Goal: Information Seeking & Learning: Learn about a topic

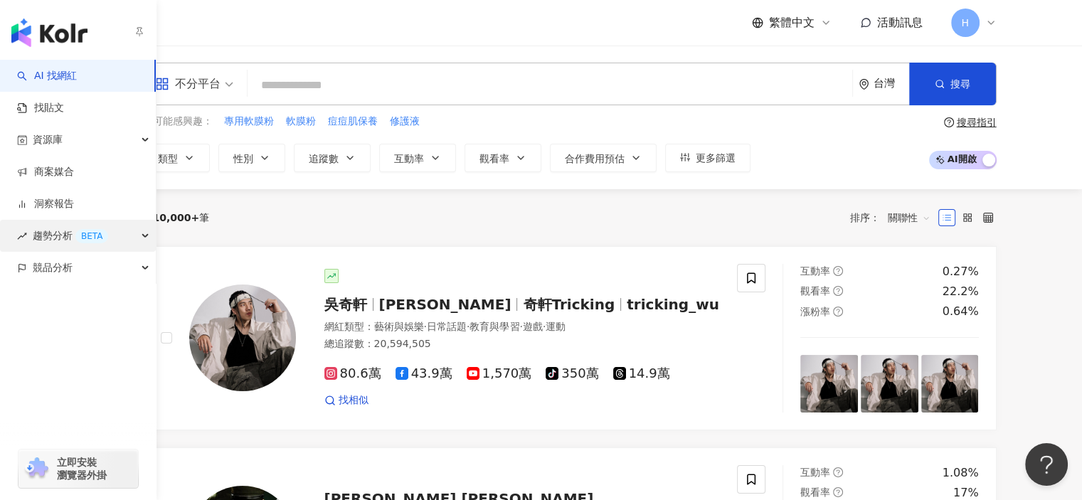
click at [57, 226] on span "趨勢分析 BETA" at bounding box center [70, 236] width 75 height 32
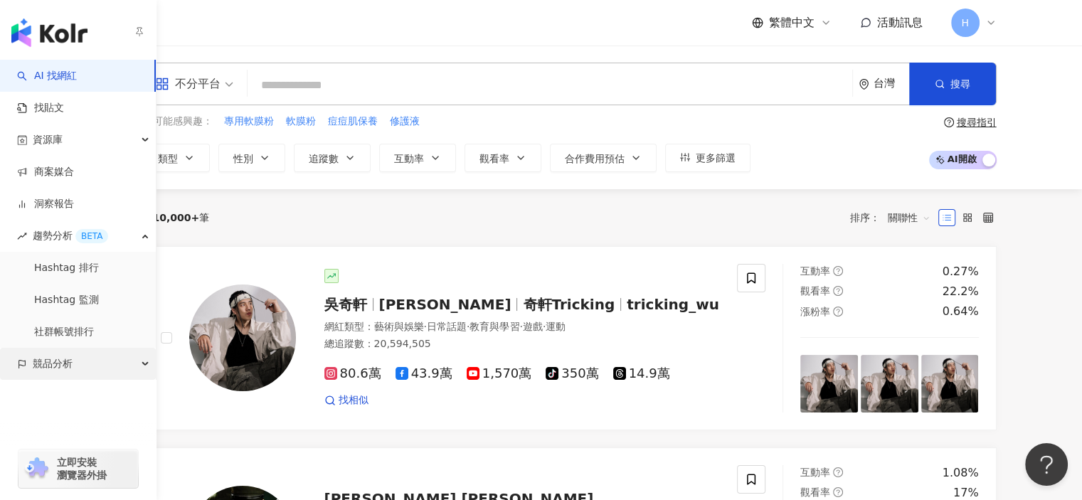
click at [100, 364] on div "競品分析" at bounding box center [78, 364] width 156 height 32
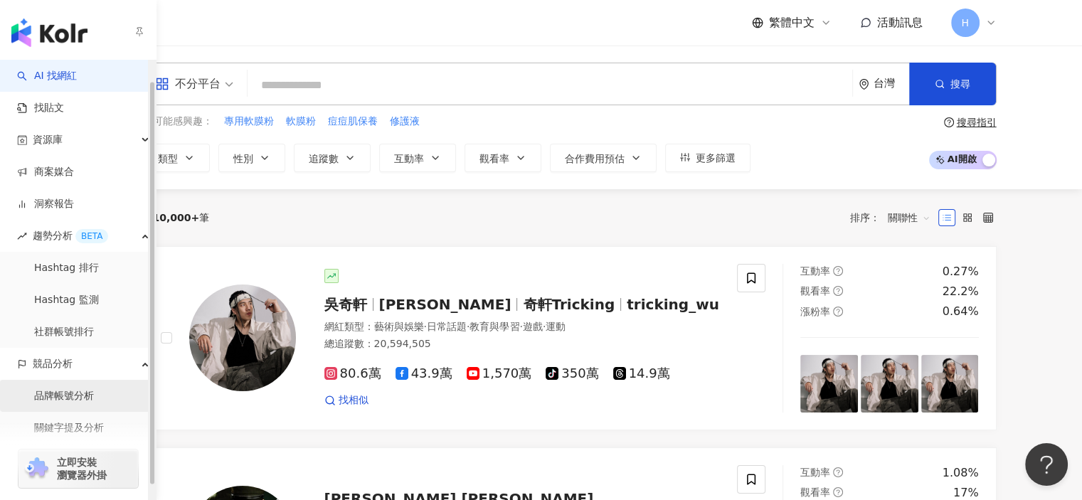
scroll to position [37, 0]
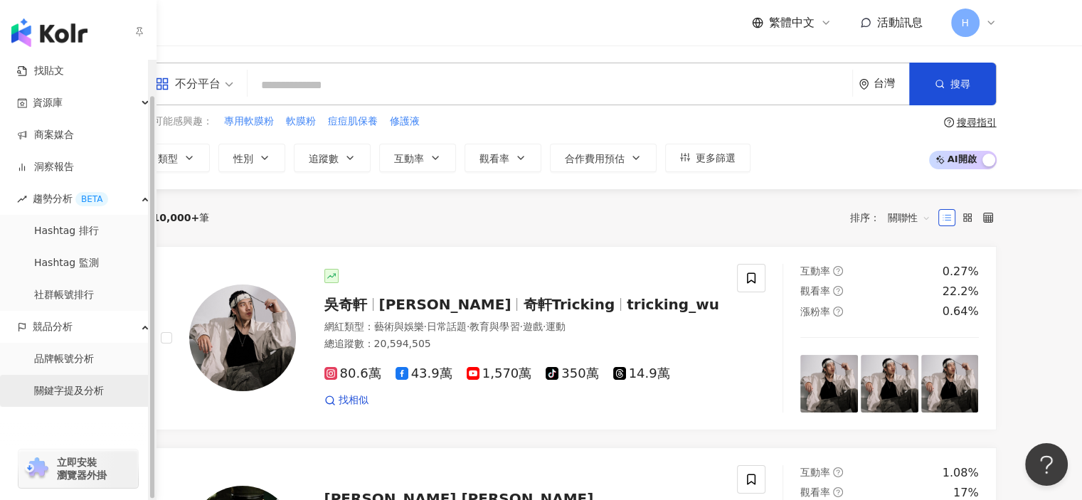
click at [85, 392] on link "關鍵字提及分析" at bounding box center [69, 391] width 70 height 14
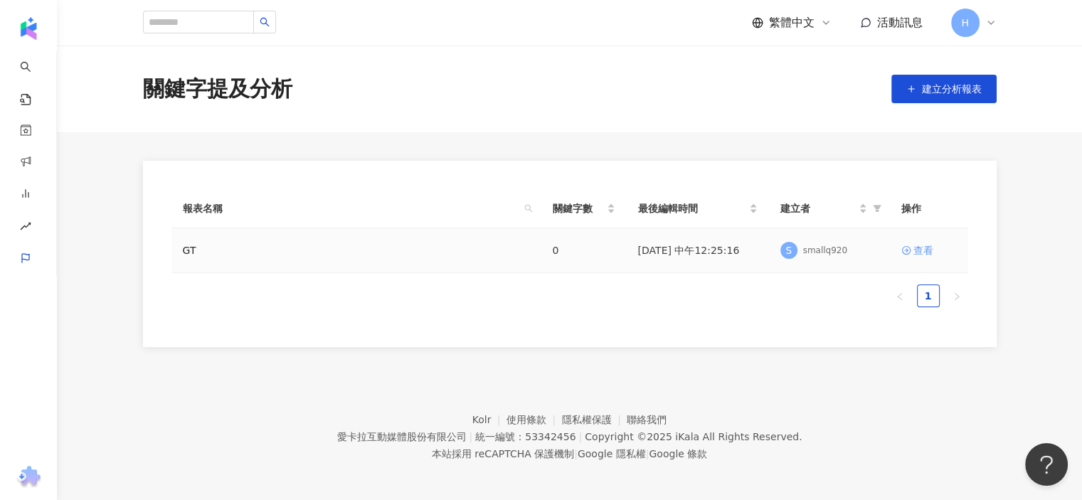
click at [922, 256] on div "查看" at bounding box center [924, 251] width 20 height 16
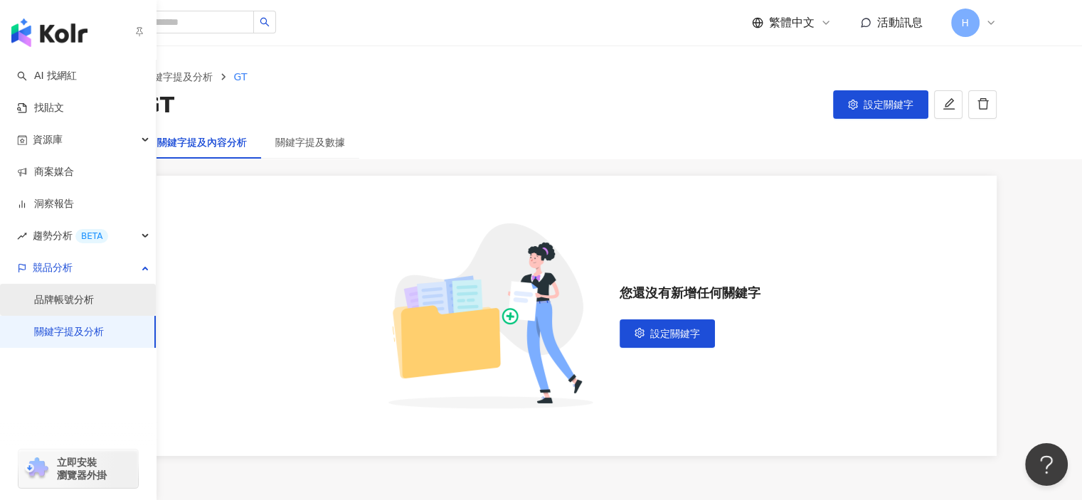
click at [71, 303] on link "品牌帳號分析" at bounding box center [64, 300] width 60 height 14
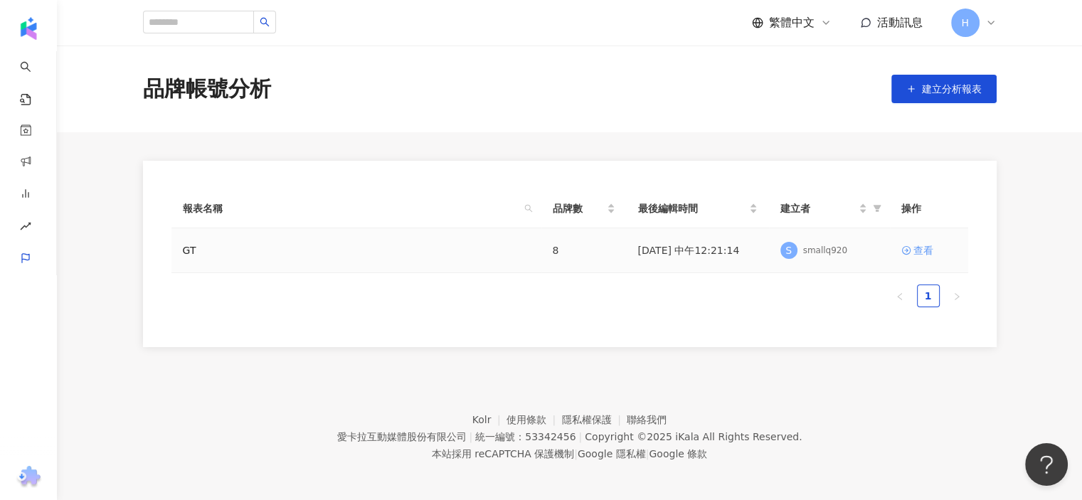
click at [939, 253] on link "查看" at bounding box center [928, 251] width 55 height 16
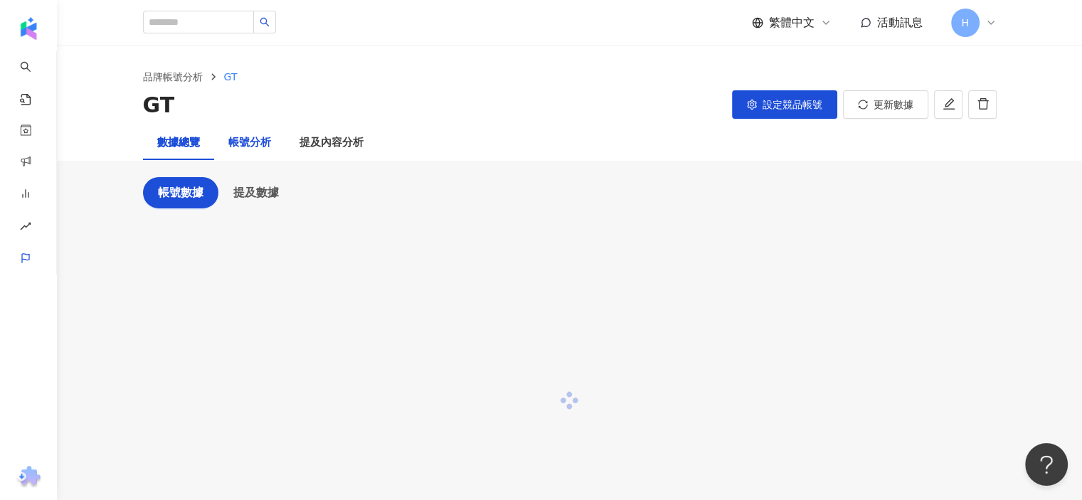
click at [240, 141] on div "帳號分析" at bounding box center [249, 142] width 43 height 17
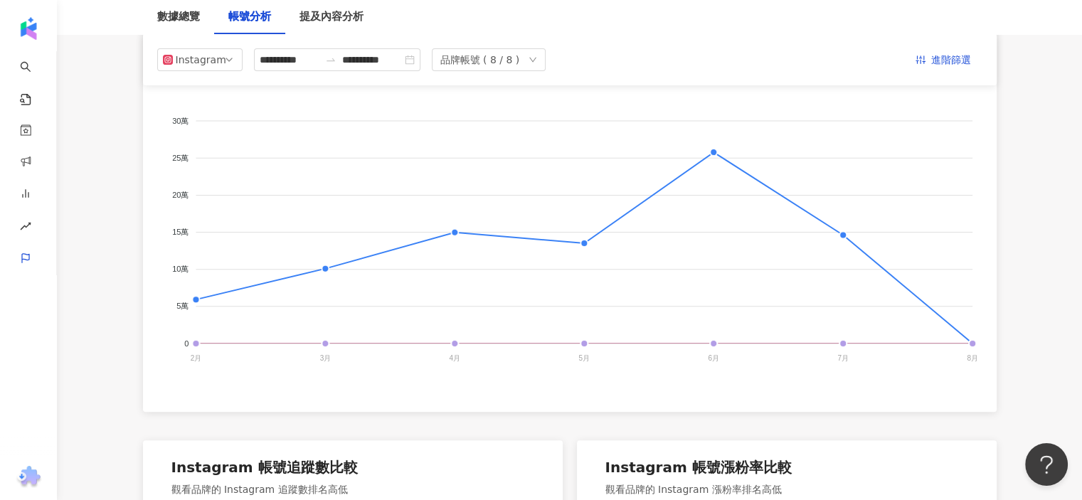
scroll to position [71, 0]
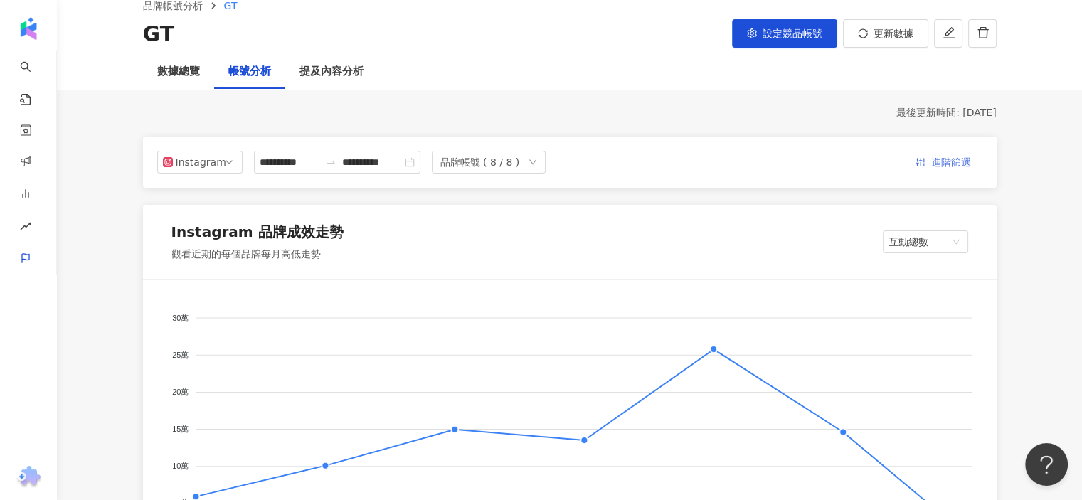
click at [945, 165] on span "進階篩選" at bounding box center [951, 163] width 40 height 23
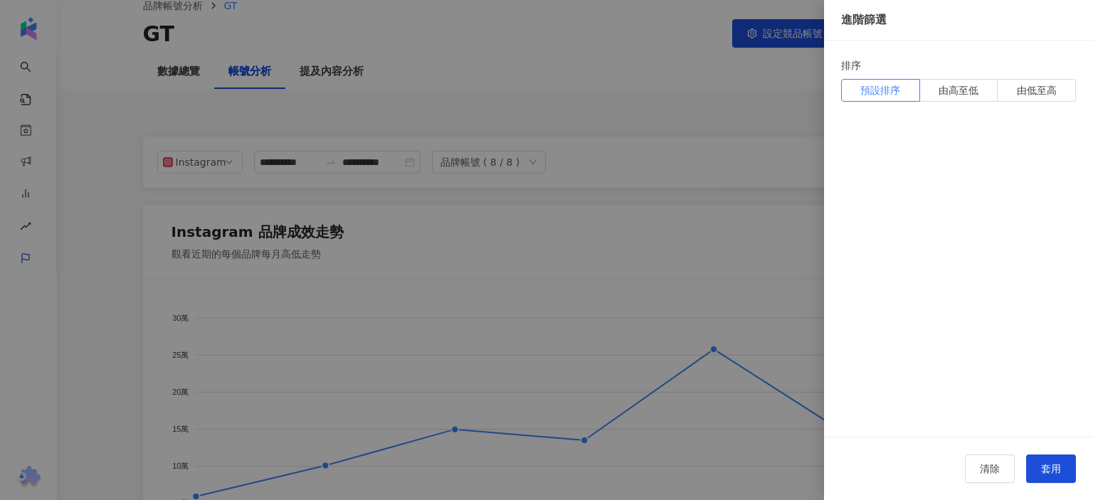
click at [694, 136] on div at bounding box center [546, 250] width 1093 height 500
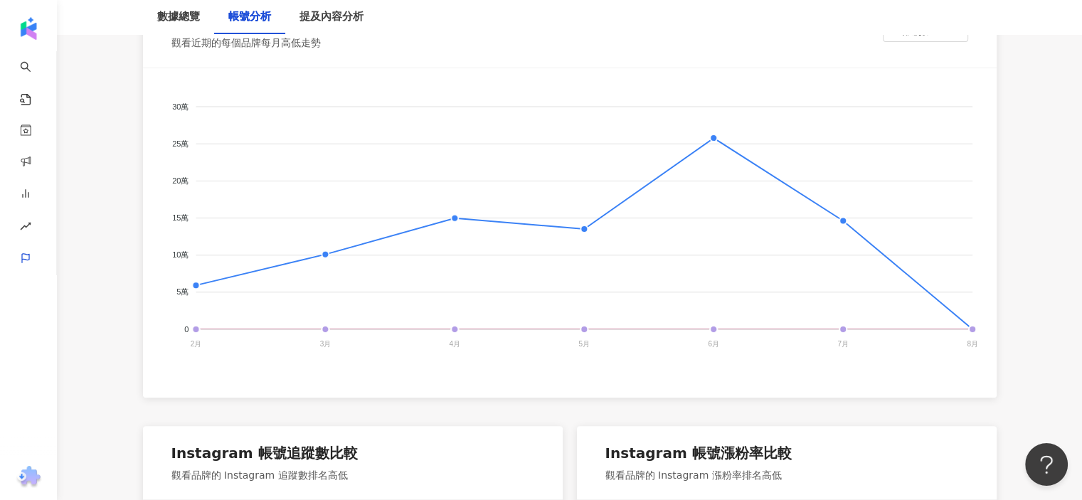
scroll to position [285, 0]
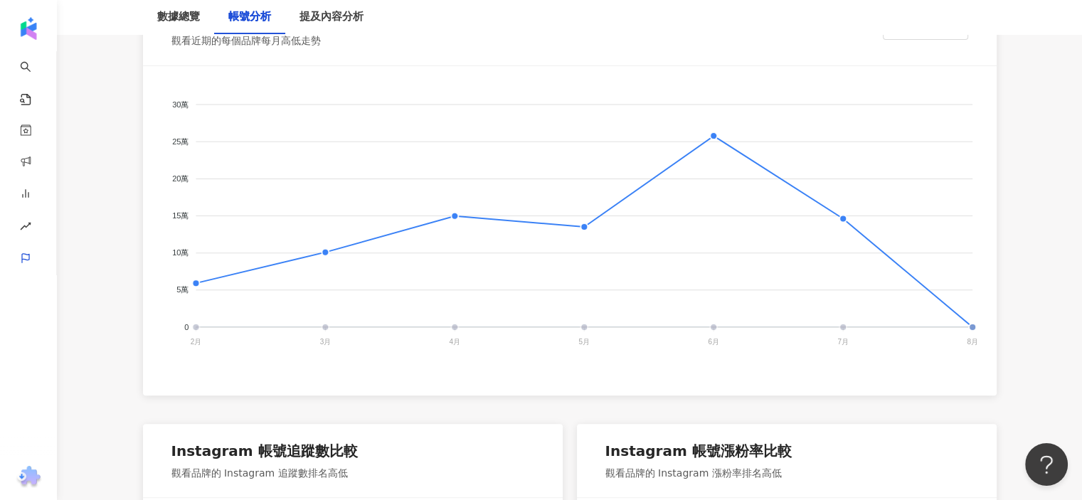
click at [287, 463] on span "Watsons Malaysia" at bounding box center [220, 468] width 134 height 10
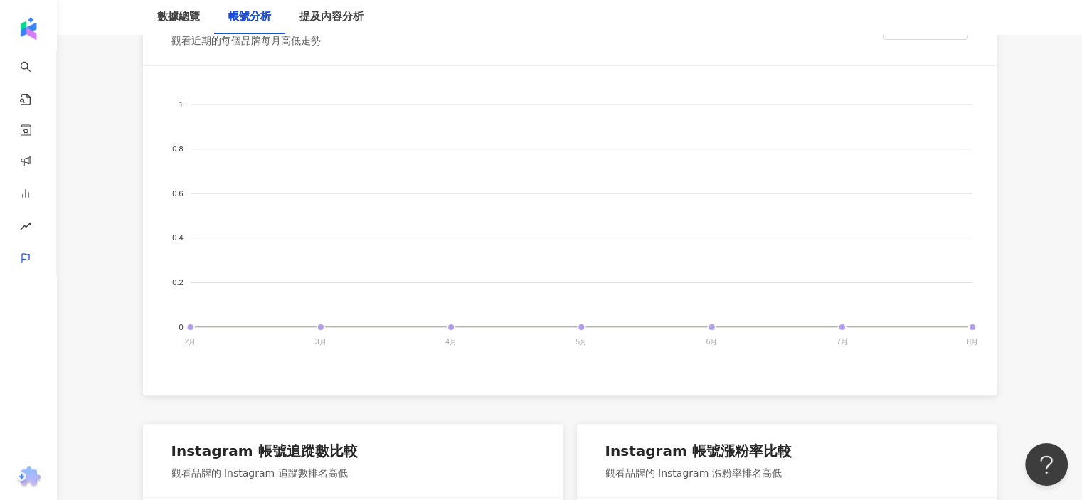
click at [287, 463] on span "Watsons Malaysia" at bounding box center [220, 468] width 134 height 10
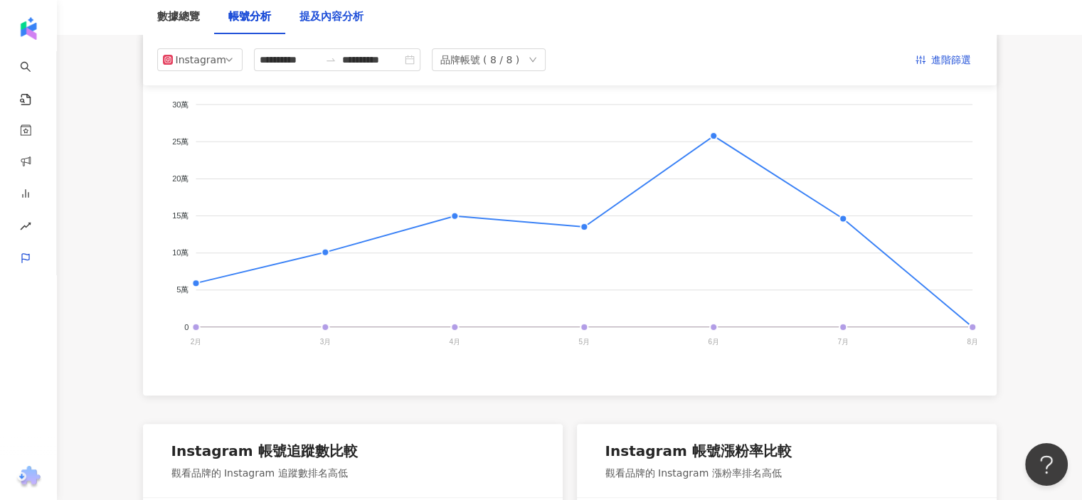
click at [322, 21] on div "提及內容分析" at bounding box center [332, 17] width 64 height 17
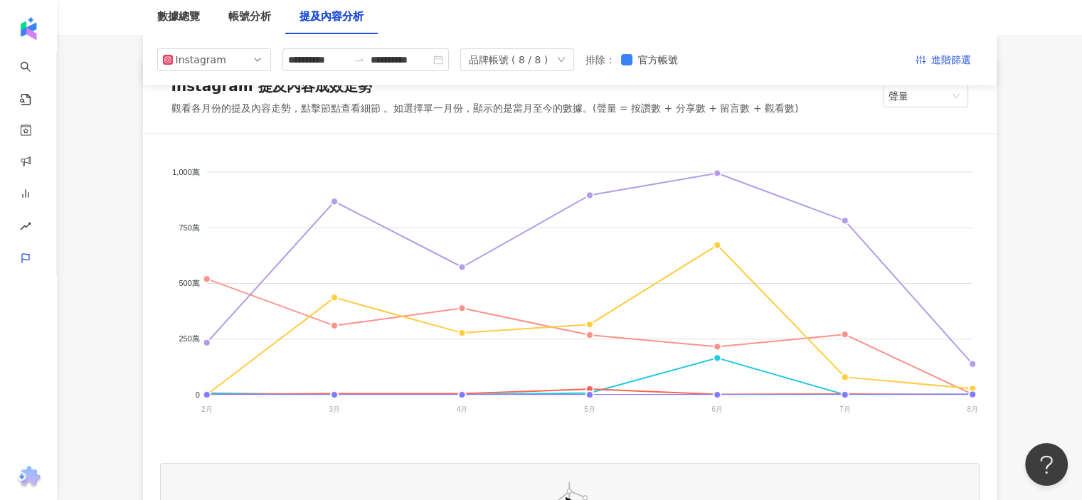
scroll to position [213, 0]
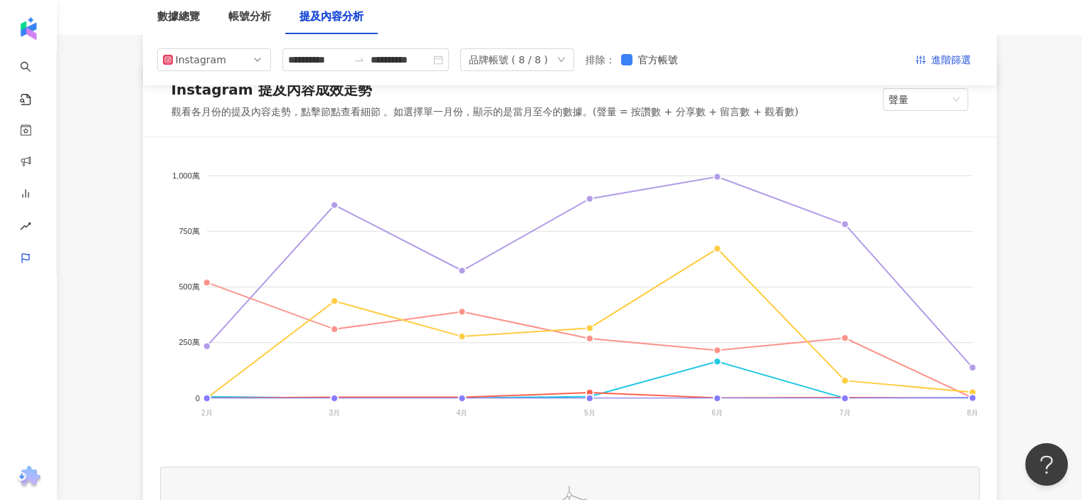
click at [720, 171] on foreignobject "屈臣氏 Watsons Taiwan 康是美 COSMED Watsons Malaysia 寶雅POYA Beauty greattree_tw 卡多摩嬰童…" at bounding box center [570, 296] width 820 height 285
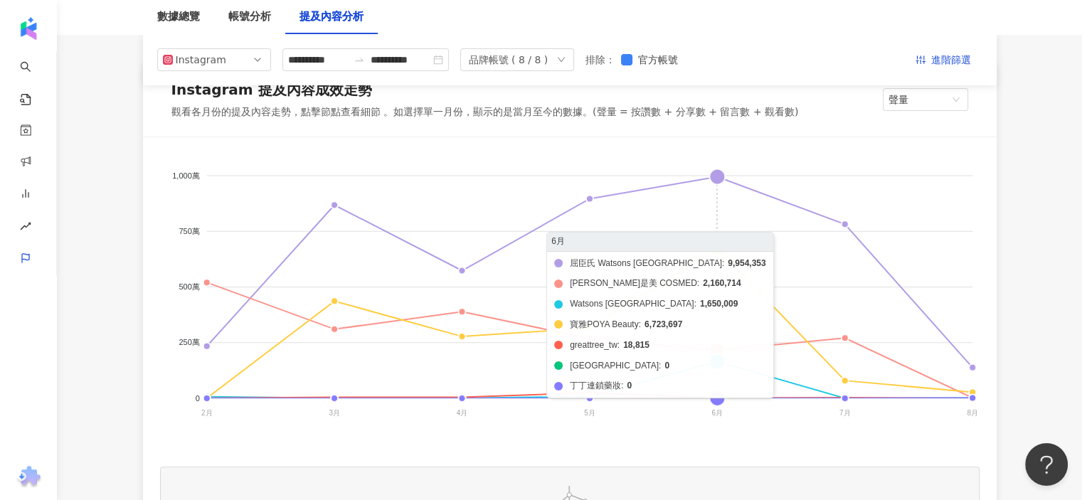
click at [718, 181] on foreignobject "屈臣氏 Watsons Taiwan 康是美 COSMED Watsons Malaysia 寶雅POYA Beauty greattree_tw 卡多摩嬰童…" at bounding box center [570, 296] width 820 height 285
click at [717, 179] on foreignobject "屈臣氏 Watsons Taiwan 康是美 COSMED Watsons Malaysia 寶雅POYA Beauty greattree_tw 卡多摩嬰童…" at bounding box center [570, 296] width 820 height 285
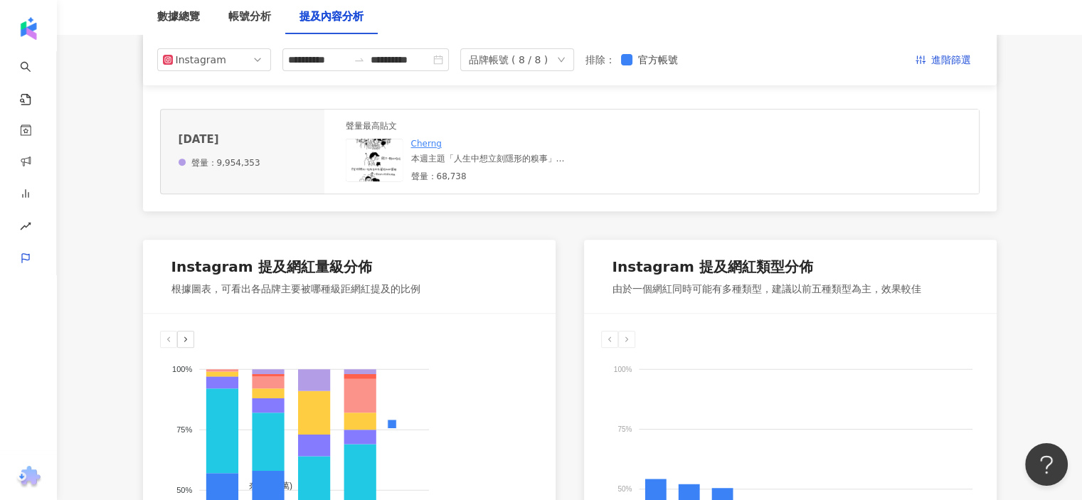
scroll to position [356, 0]
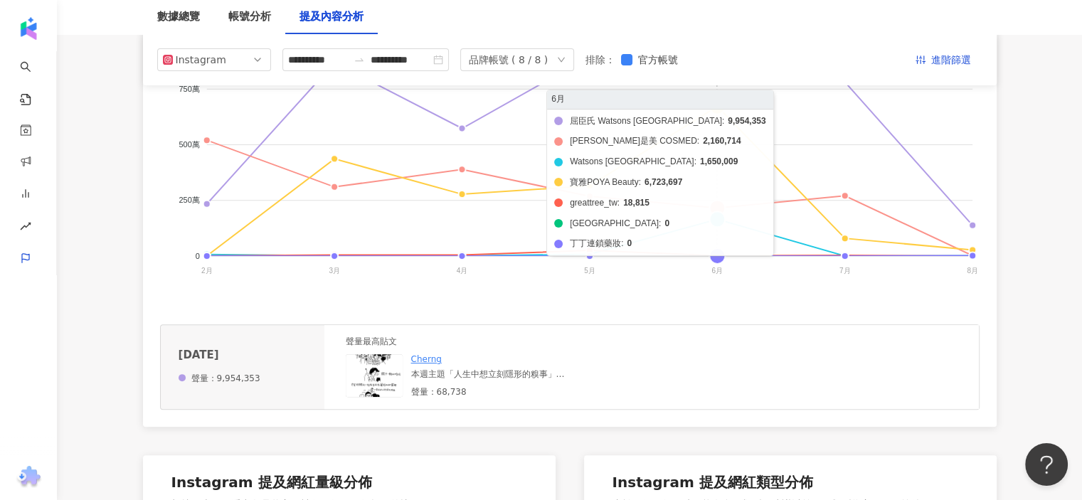
click at [719, 204] on foreignobject "屈臣氏 Watsons Taiwan 康是美 COSMED Watsons Malaysia 寶雅POYA Beauty greattree_tw 卡多摩嬰童…" at bounding box center [570, 154] width 820 height 285
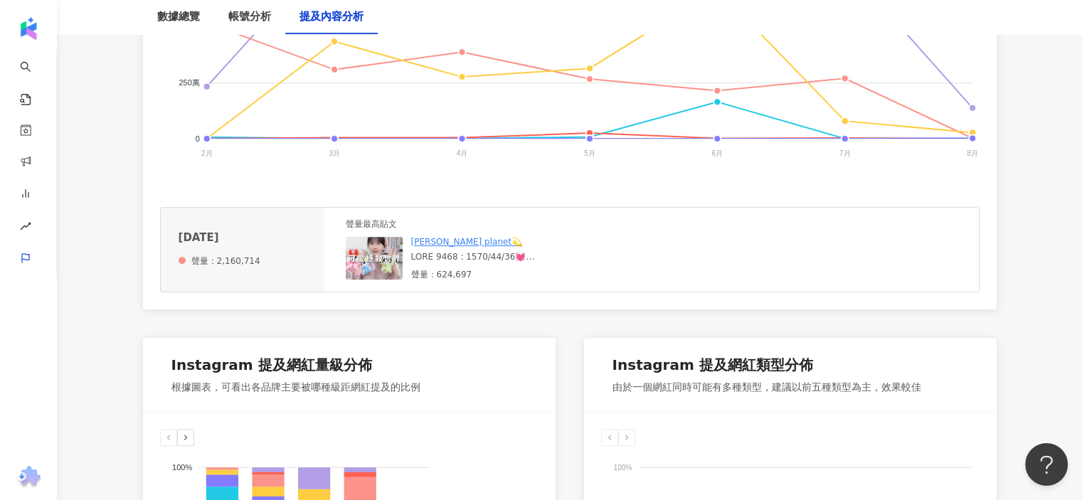
scroll to position [498, 0]
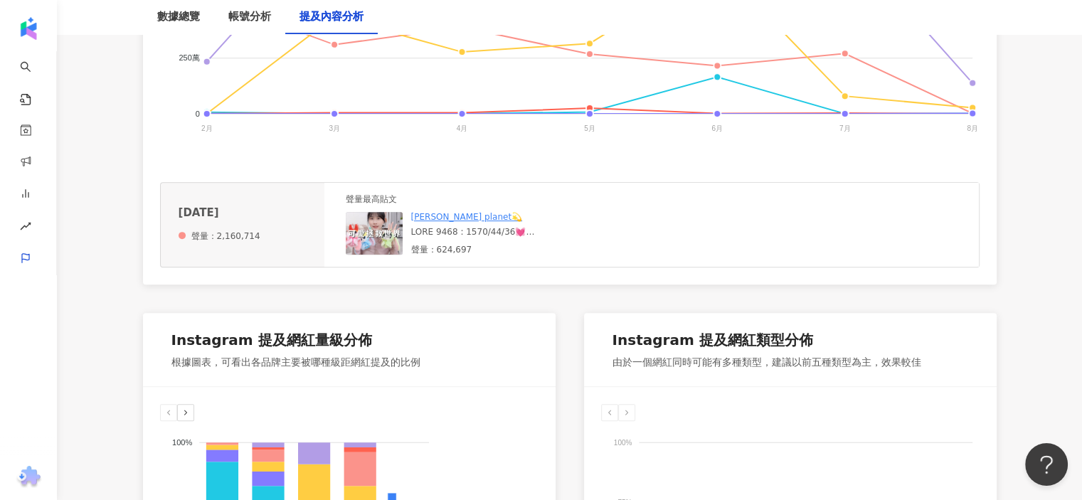
click at [464, 213] on link "李欣Lee’s planet💫" at bounding box center [467, 217] width 112 height 10
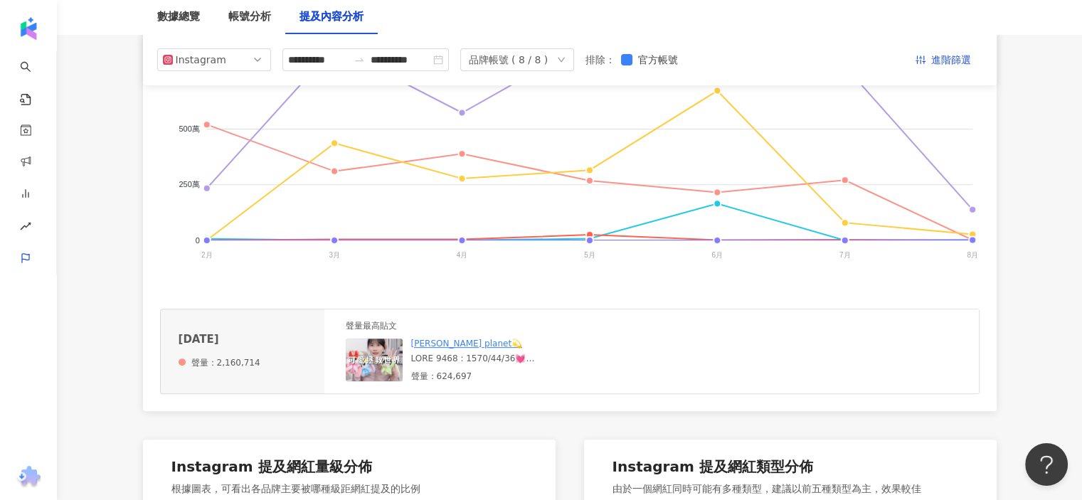
scroll to position [356, 0]
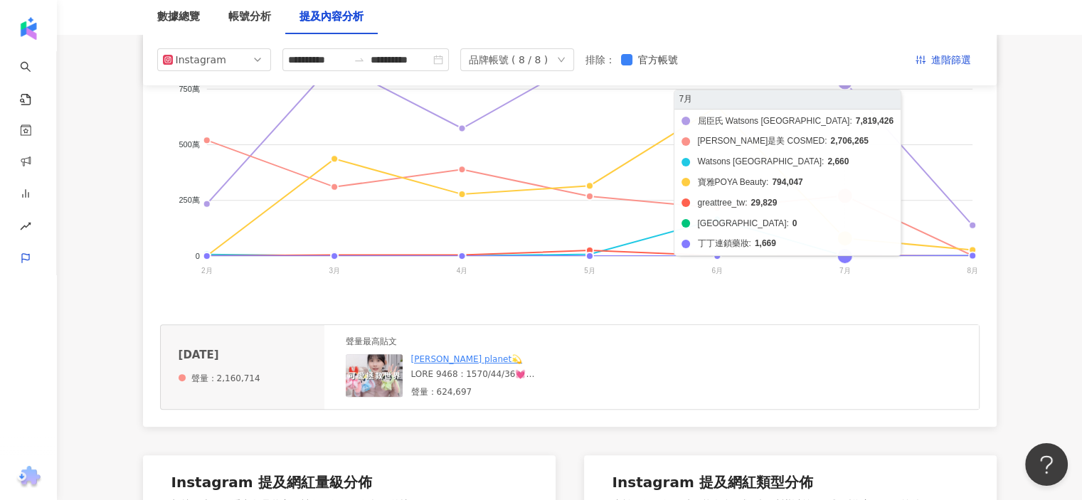
click at [841, 194] on foreignobject "屈臣氏 Watsons Taiwan 康是美 COSMED Watsons Malaysia 寶雅POYA Beauty greattree_tw 卡多摩嬰童…" at bounding box center [570, 154] width 820 height 285
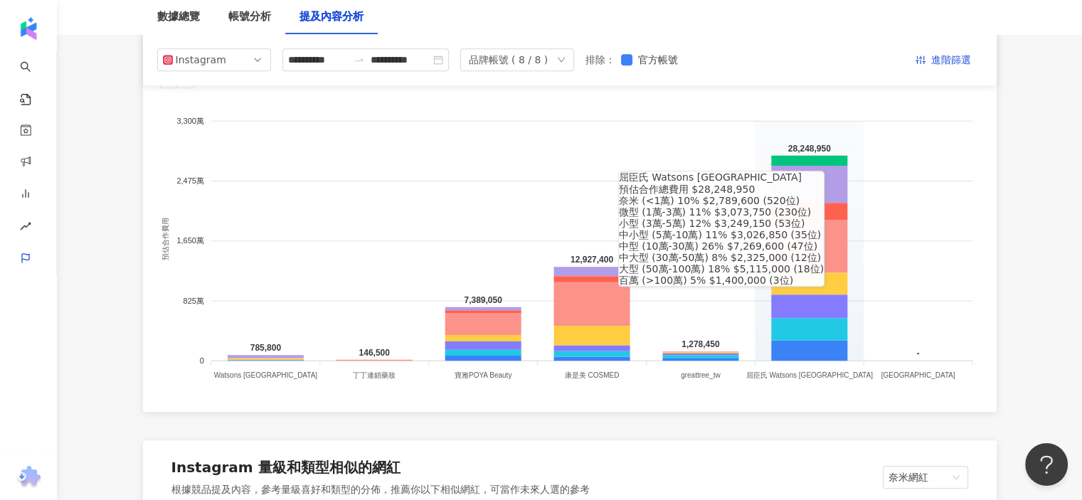
scroll to position [1210, 0]
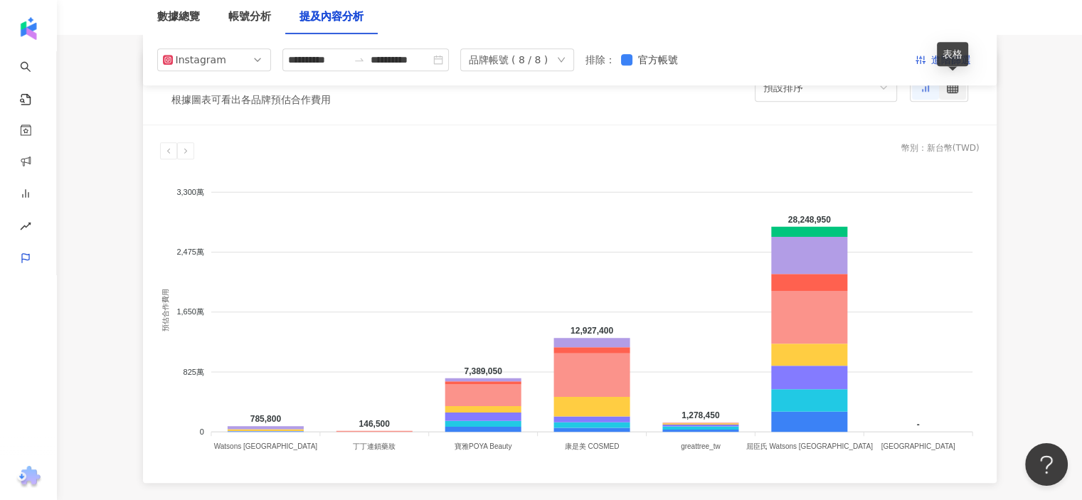
click at [956, 90] on icon at bounding box center [952, 87] width 11 height 11
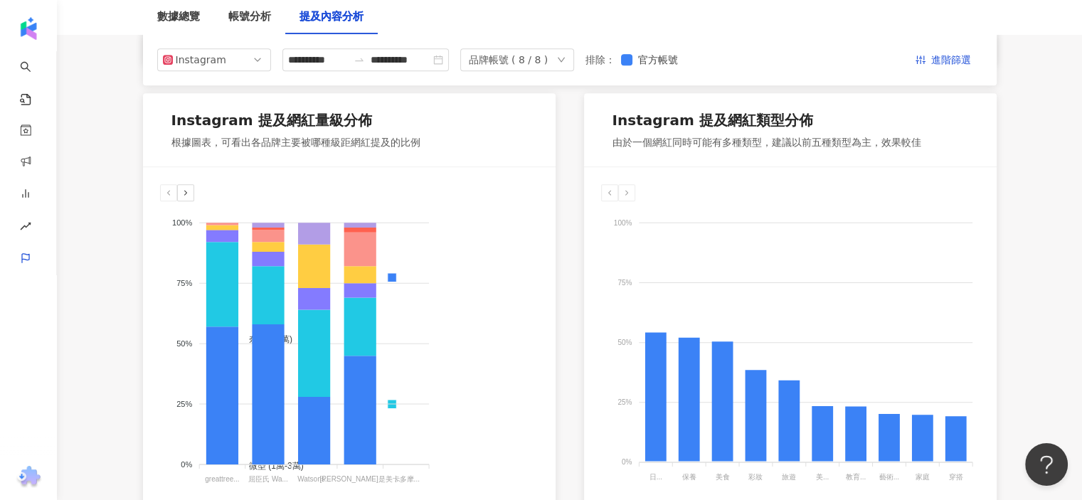
scroll to position [711, 0]
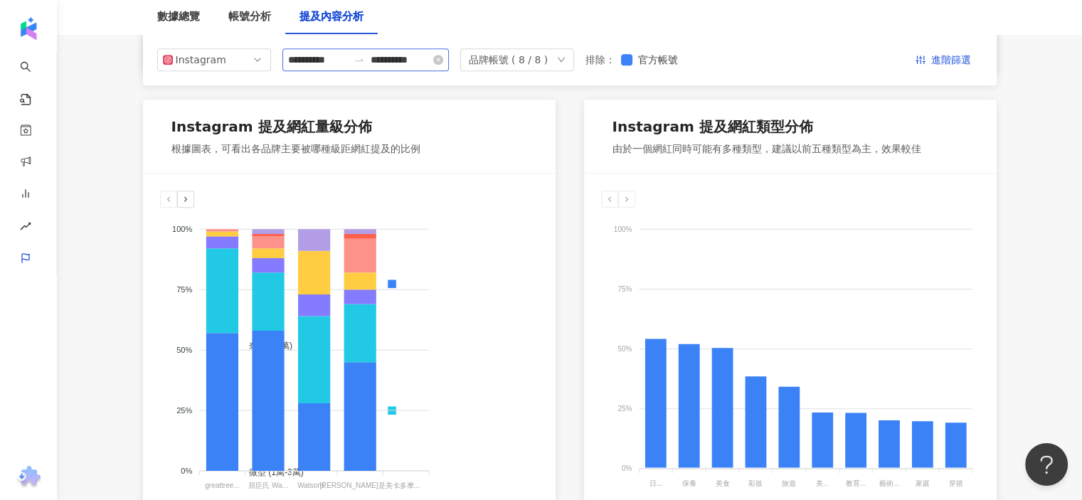
click at [449, 59] on div "**********" at bounding box center [365, 59] width 166 height 23
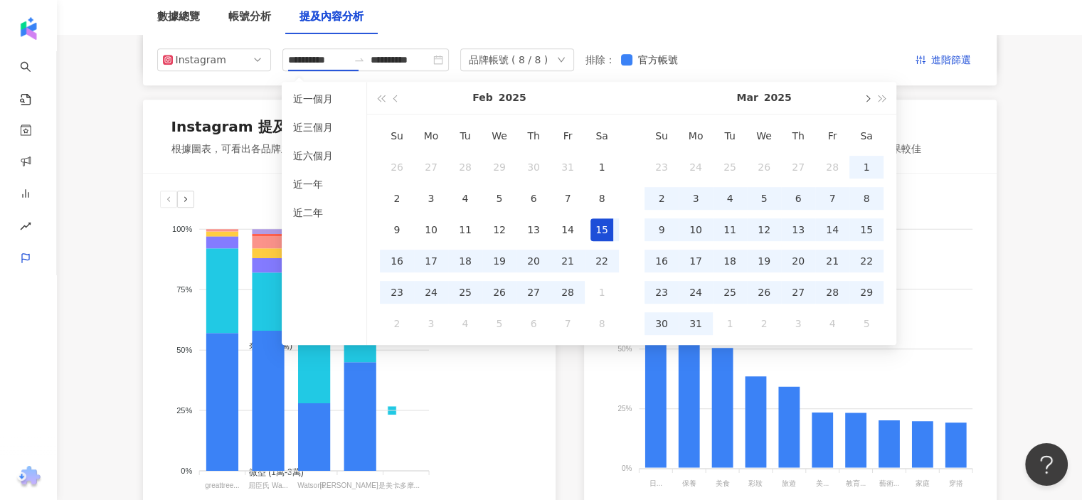
click at [864, 100] on span "button" at bounding box center [866, 98] width 7 height 7
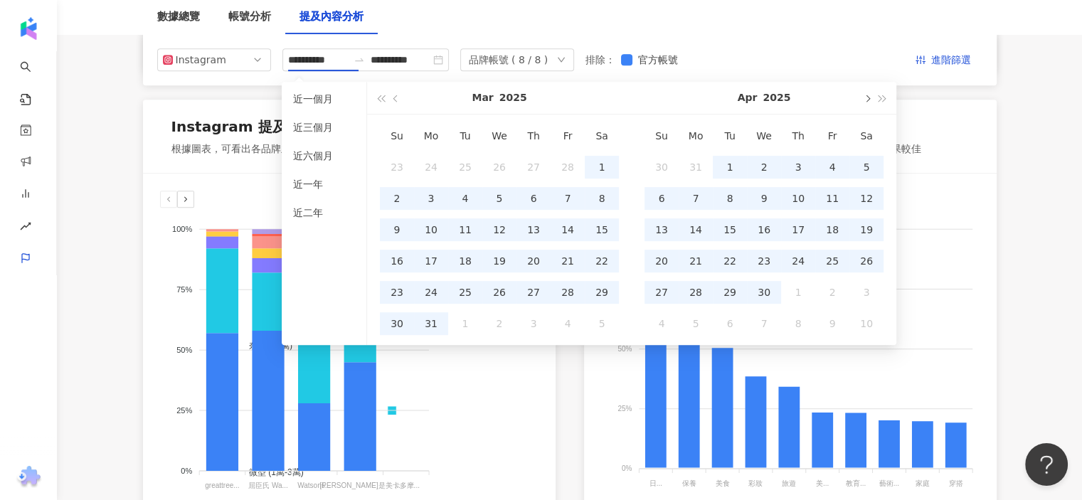
click at [864, 100] on span "button" at bounding box center [866, 98] width 7 height 7
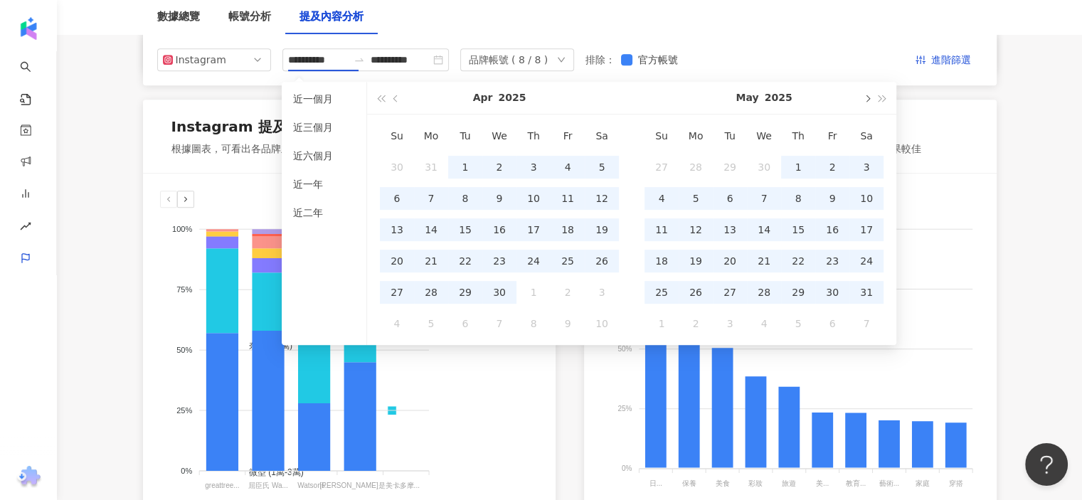
click at [864, 100] on span "button" at bounding box center [866, 98] width 7 height 7
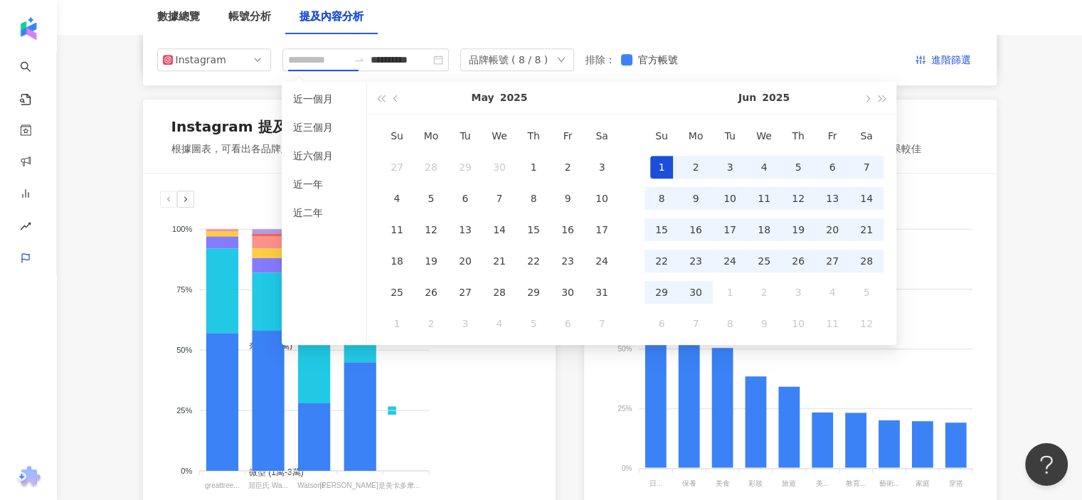
type input "**********"
click at [655, 162] on div "1" at bounding box center [661, 167] width 23 height 23
click at [867, 101] on span "button" at bounding box center [866, 98] width 7 height 7
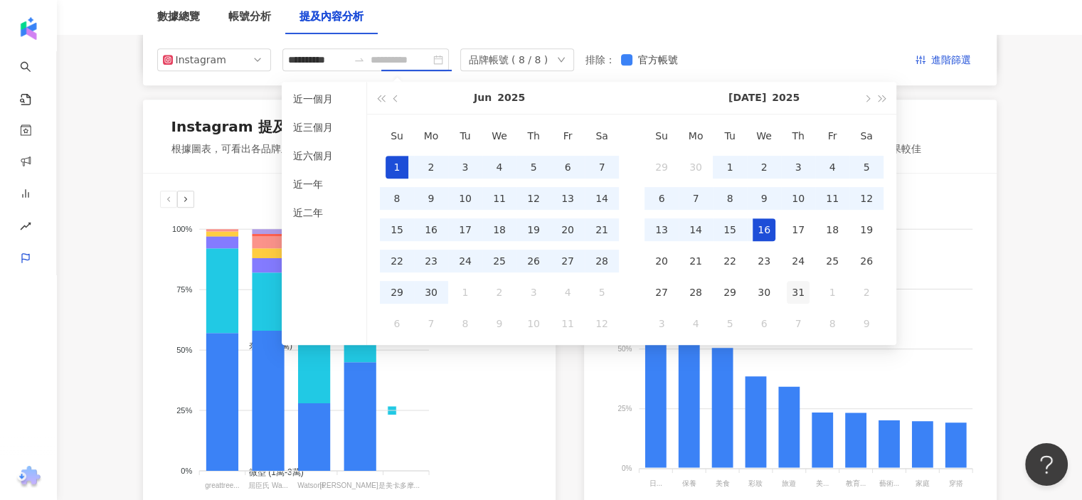
type input "**********"
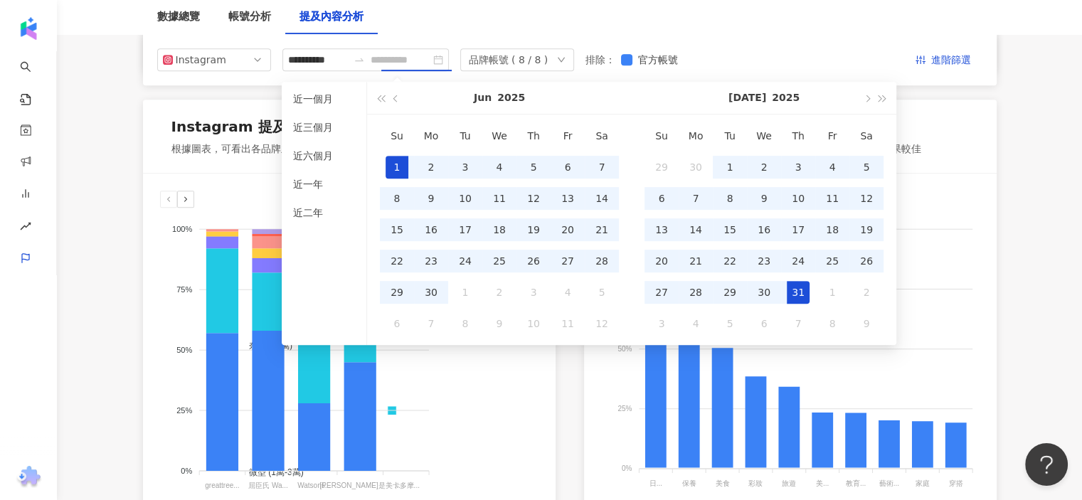
click at [798, 292] on div "31" at bounding box center [798, 292] width 23 height 23
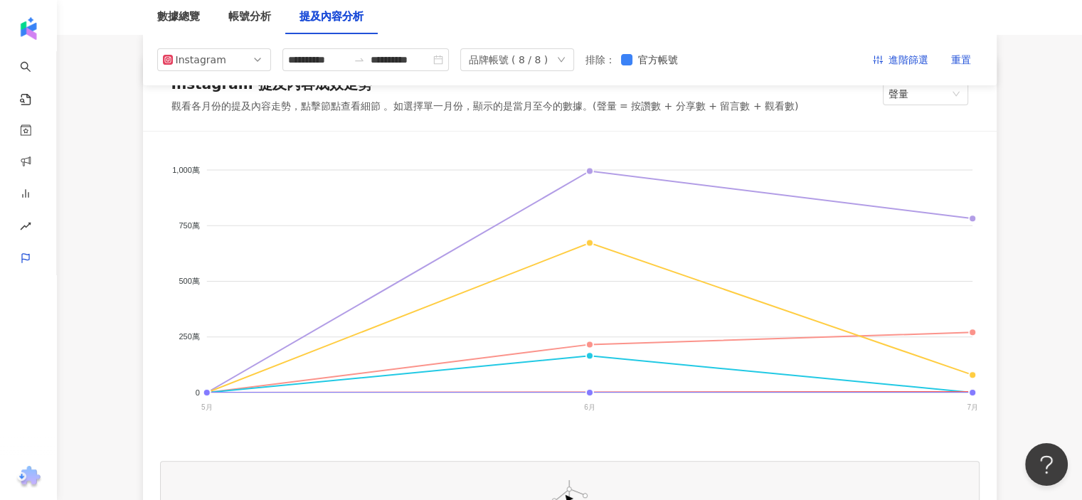
scroll to position [218, 0]
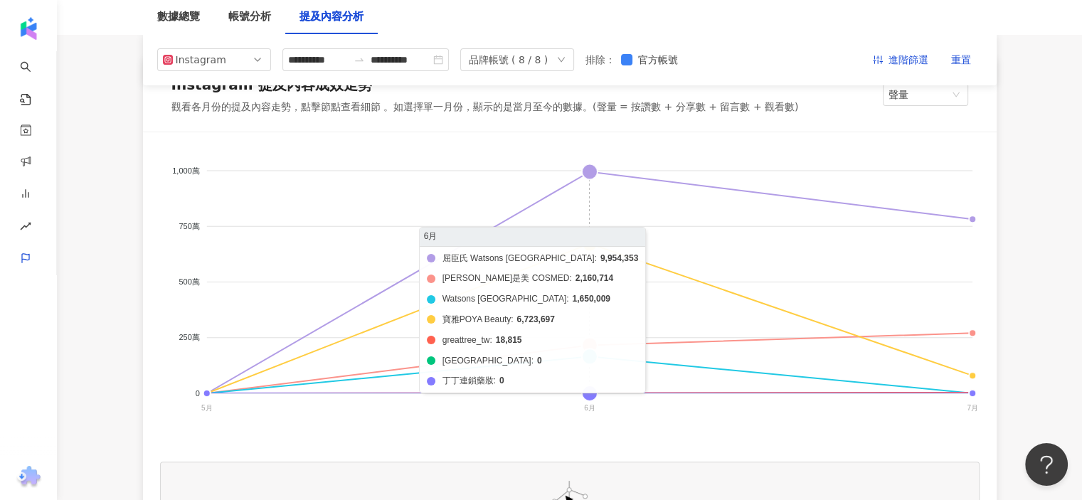
click at [590, 341] on foreignobject "屈臣氏 Watsons Taiwan 康是美 COSMED Watsons Malaysia 寶雅POYA Beauty greattree_tw 卡多摩嬰童…" at bounding box center [570, 291] width 820 height 285
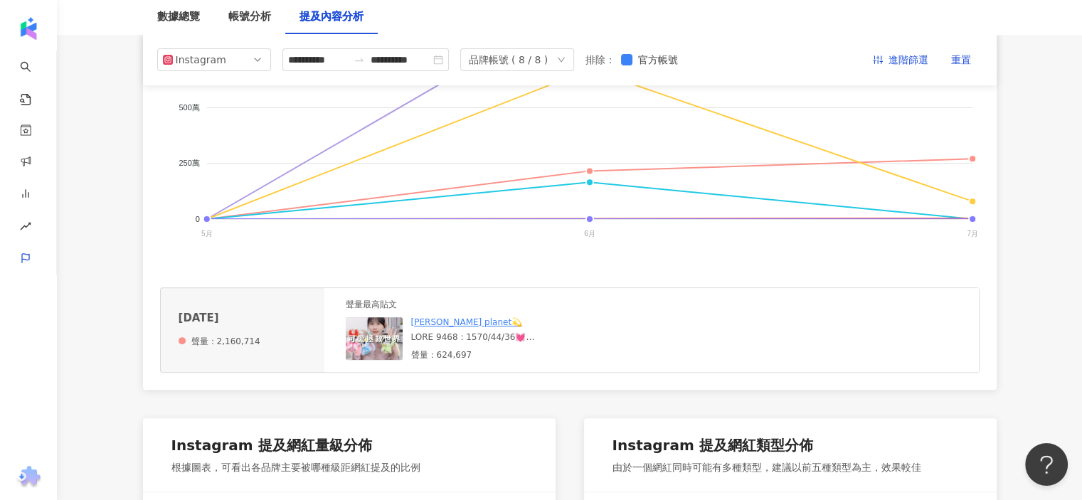
scroll to position [361, 0]
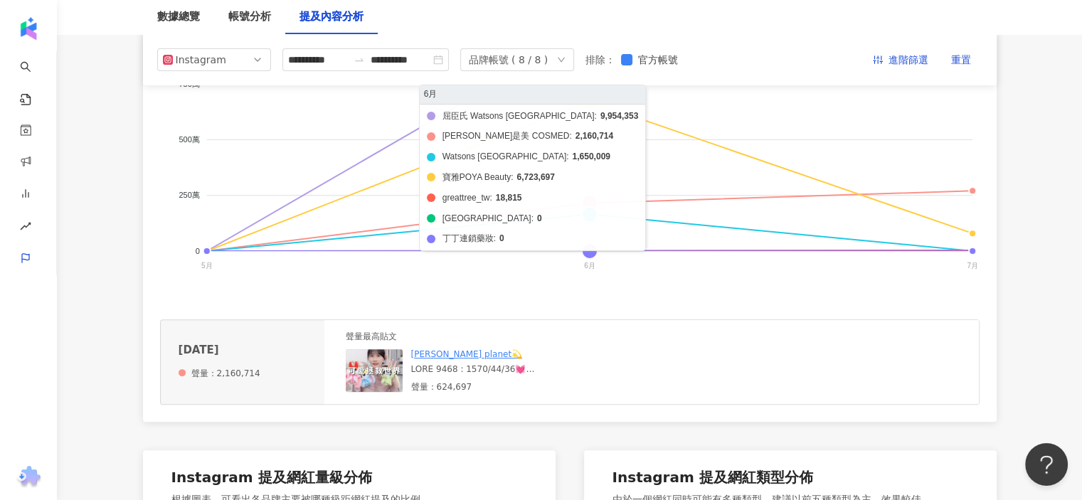
click at [591, 199] on foreignobject "屈臣氏 Watsons Taiwan 康是美 COSMED Watsons Malaysia 寶雅POYA Beauty greattree_tw 卡多摩嬰童…" at bounding box center [570, 149] width 820 height 285
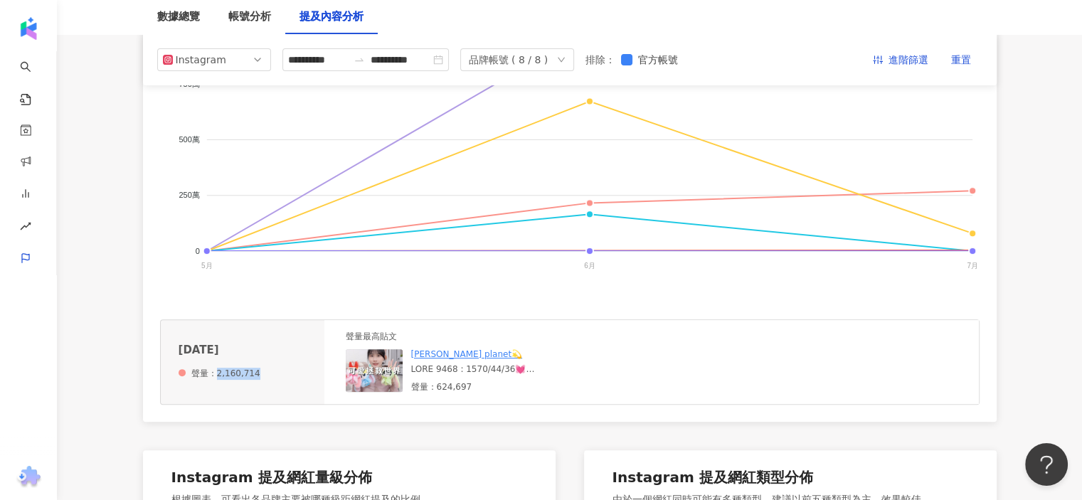
drag, startPoint x: 215, startPoint y: 371, endPoint x: 258, endPoint y: 371, distance: 43.4
click at [258, 371] on div "2025年6月 聲量：2,160,714" at bounding box center [243, 361] width 164 height 53
click at [396, 375] on img at bounding box center [374, 370] width 57 height 43
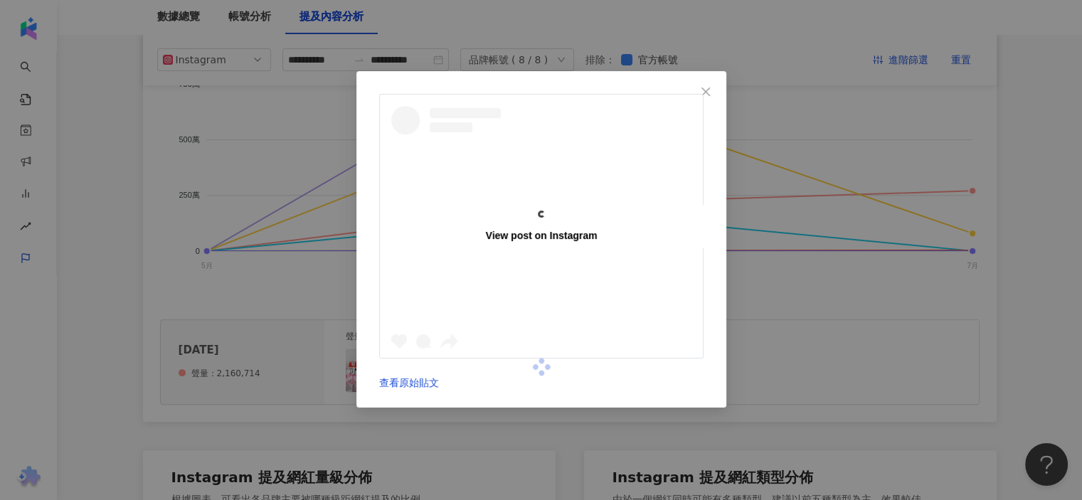
click at [369, 379] on div "View post on Instagram 查看原始貼文" at bounding box center [541, 250] width 1082 height 500
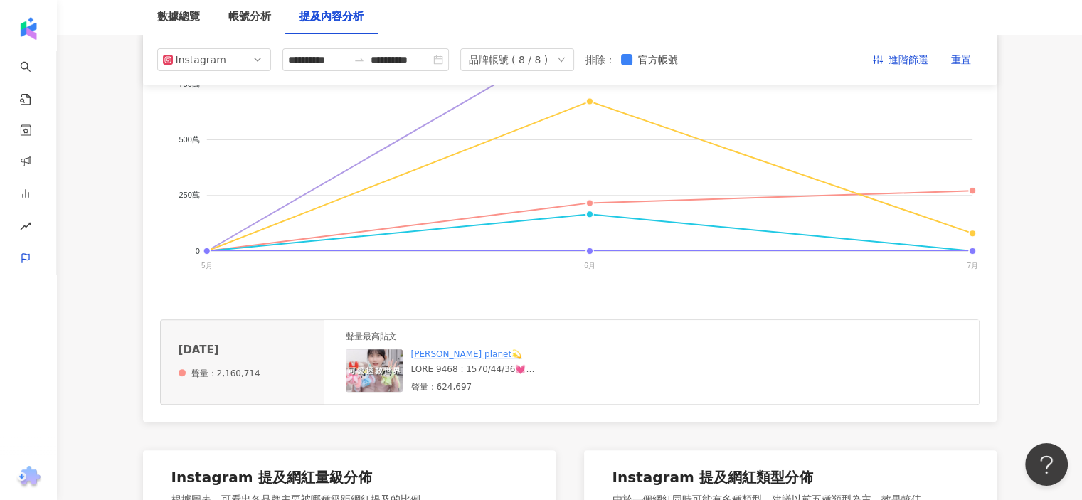
click at [369, 379] on img at bounding box center [374, 370] width 57 height 43
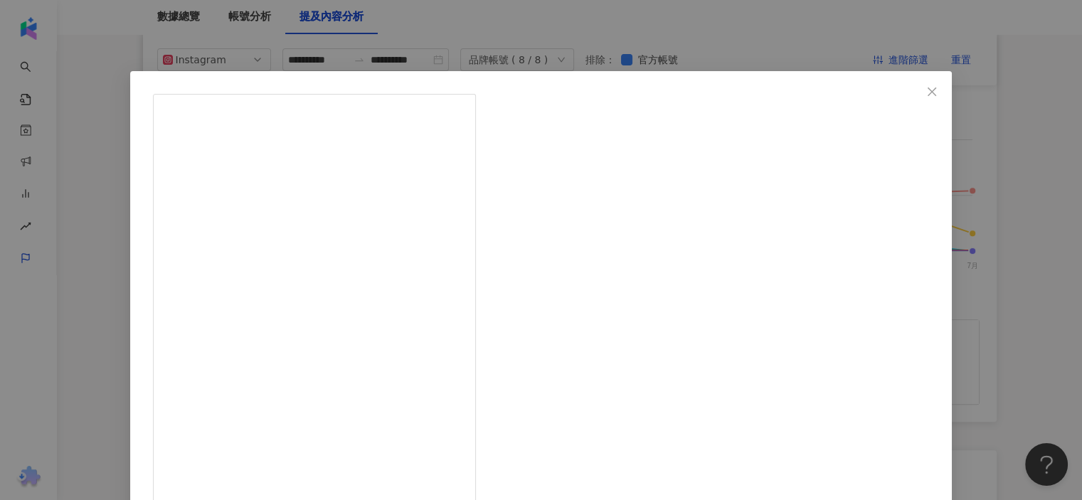
scroll to position [25, 0]
drag, startPoint x: 566, startPoint y: 218, endPoint x: 659, endPoint y: 300, distance: 124.0
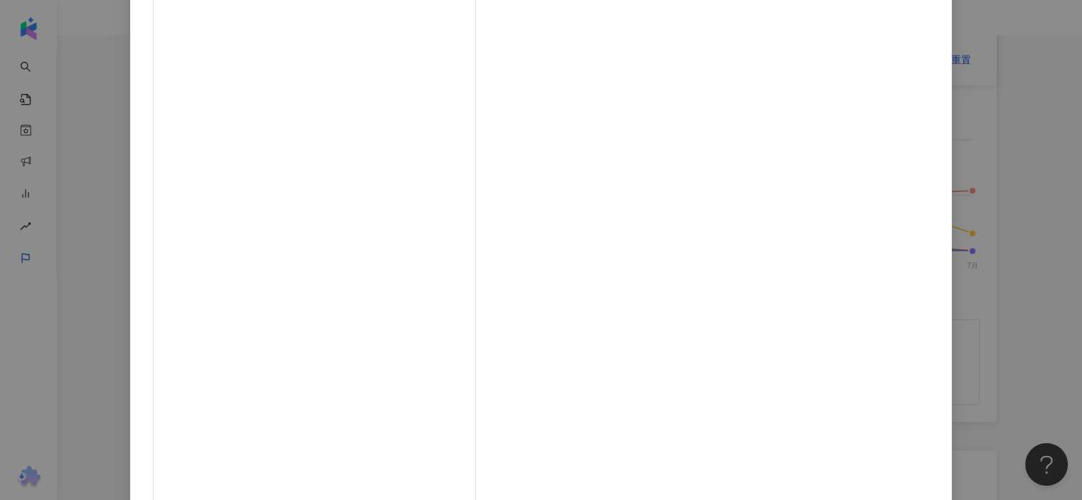
scroll to position [139, 0]
click at [954, 352] on div "李欣Lee’s planet💫 2025/6/20 9,577 495 61.5萬 查看原始貼文" at bounding box center [541, 250] width 1082 height 500
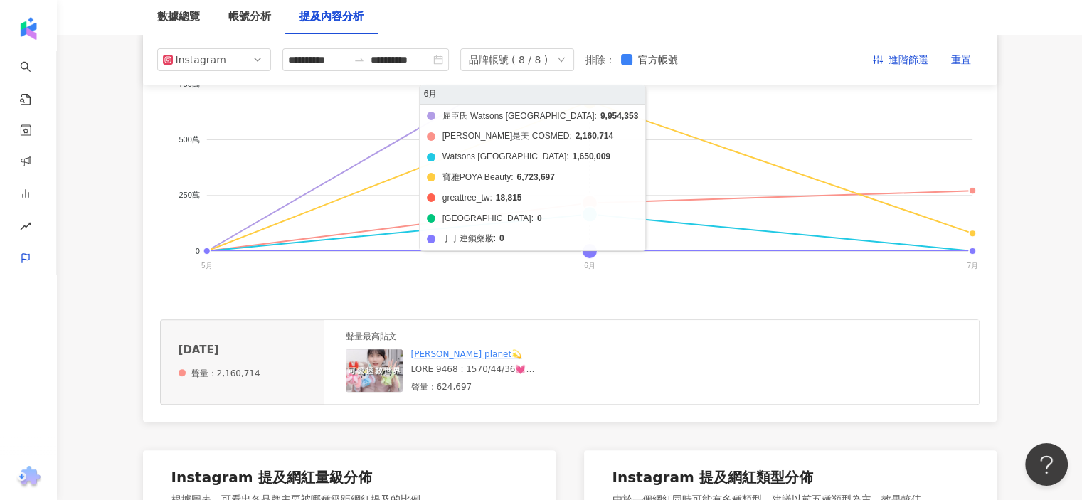
click at [615, 253] on foreignobject "屈臣氏 Watsons Taiwan 康是美 COSMED Watsons Malaysia 寶雅POYA Beauty greattree_tw 卡多摩嬰童…" at bounding box center [570, 149] width 820 height 285
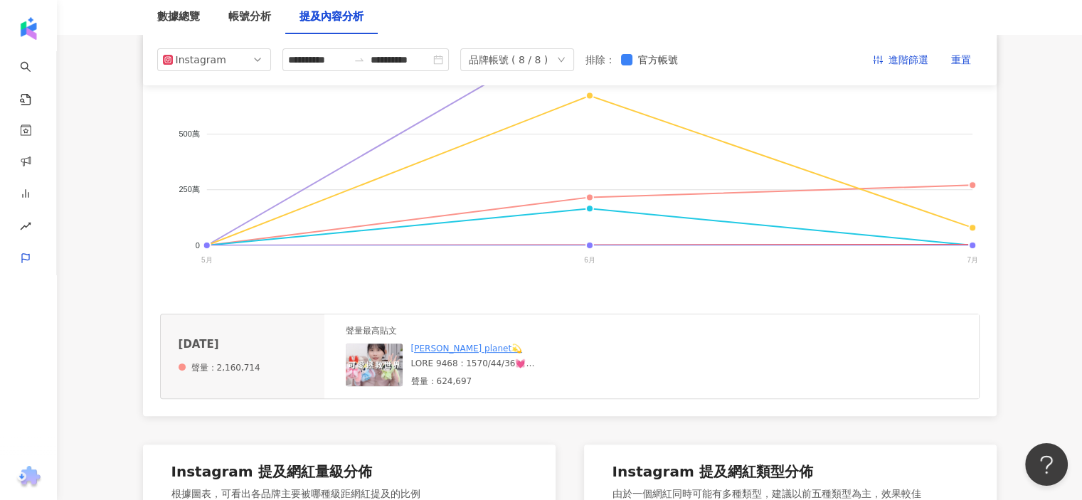
scroll to position [290, 0]
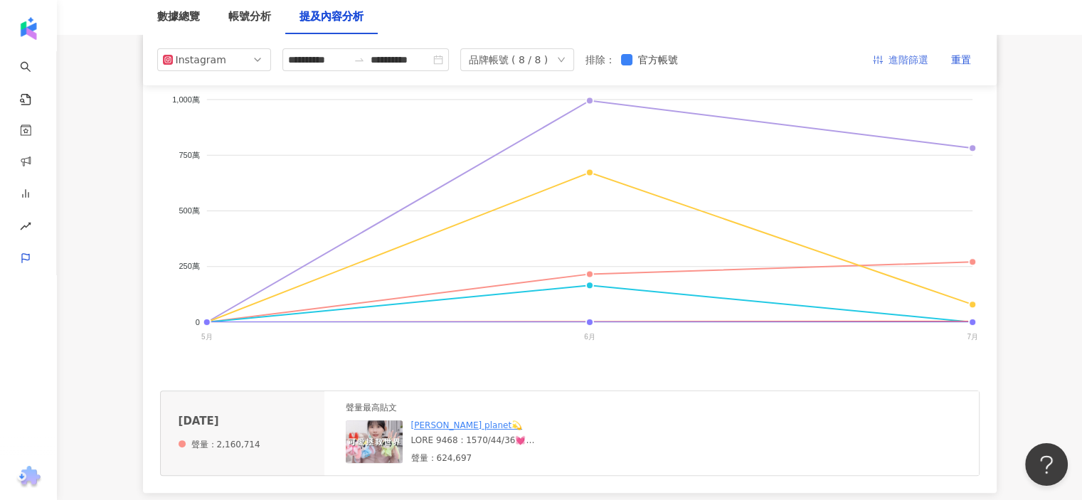
click at [910, 58] on span "進階篩選" at bounding box center [909, 60] width 40 height 23
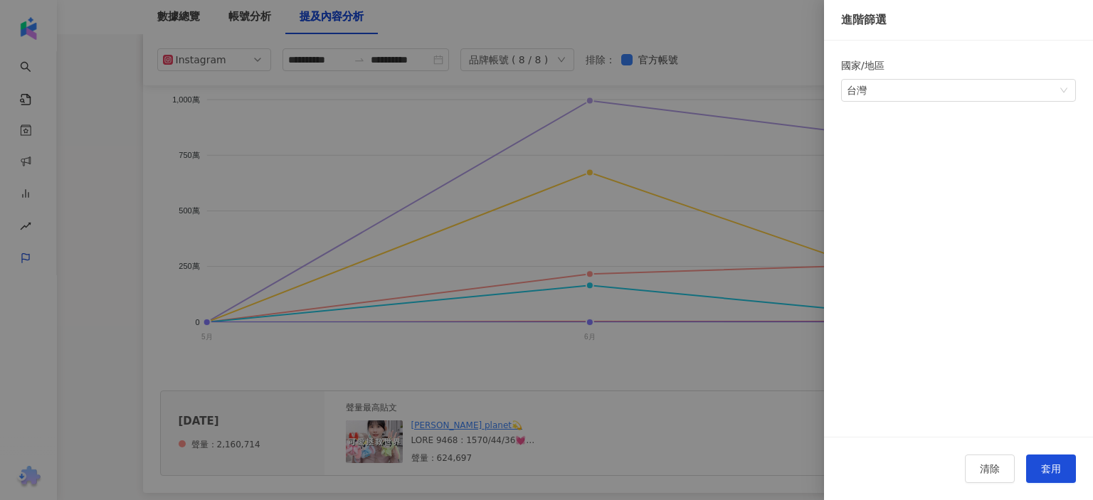
click at [782, 86] on div at bounding box center [546, 250] width 1093 height 500
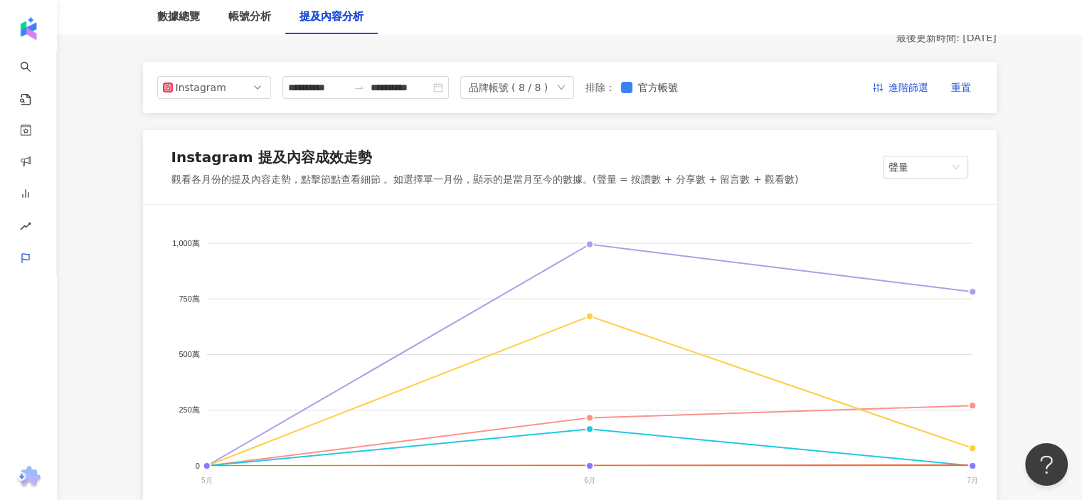
scroll to position [0, 0]
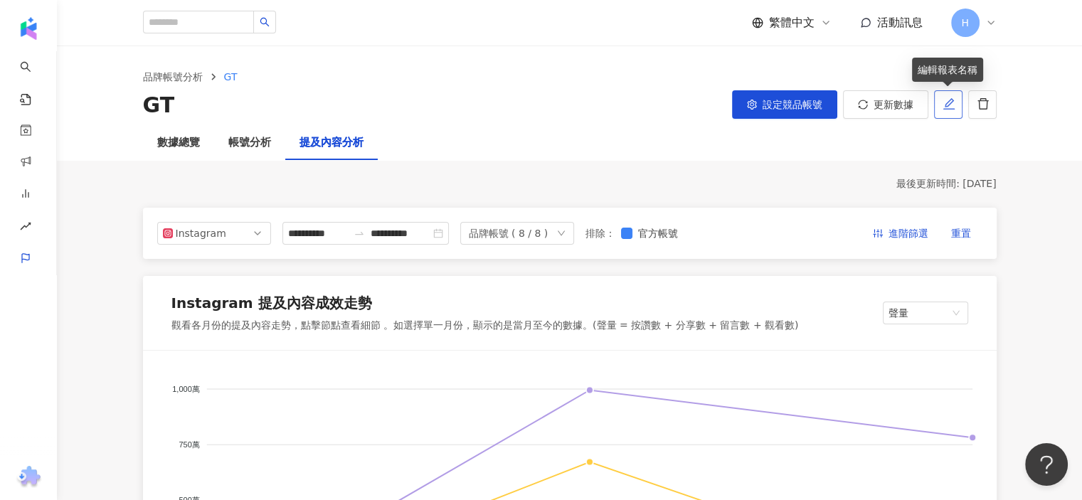
click at [938, 103] on button "button" at bounding box center [948, 104] width 28 height 28
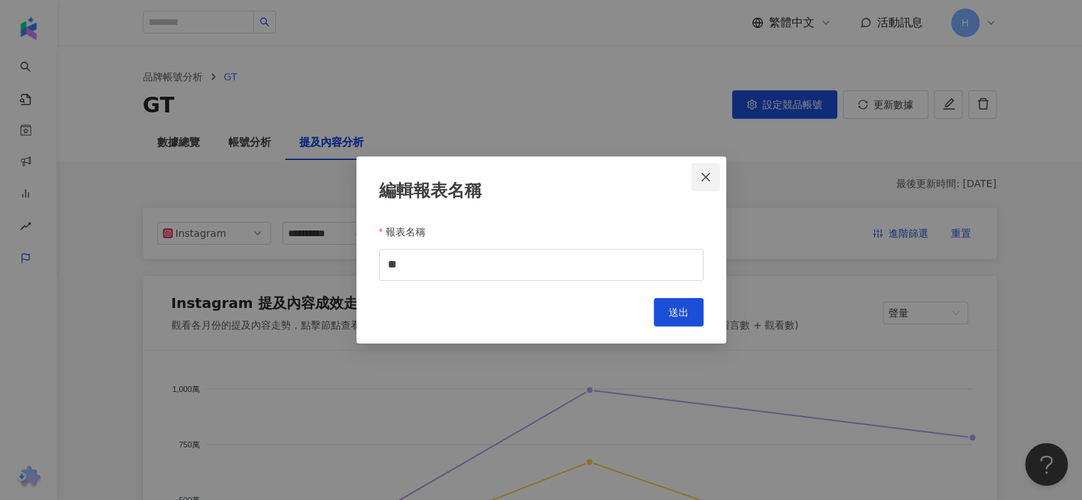
click at [703, 176] on icon "close" at bounding box center [705, 176] width 11 height 11
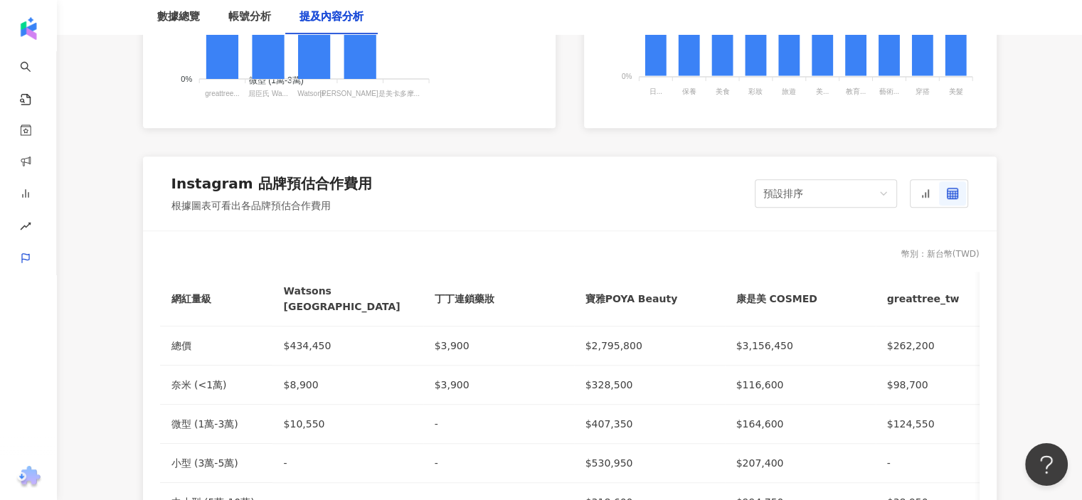
scroll to position [1281, 0]
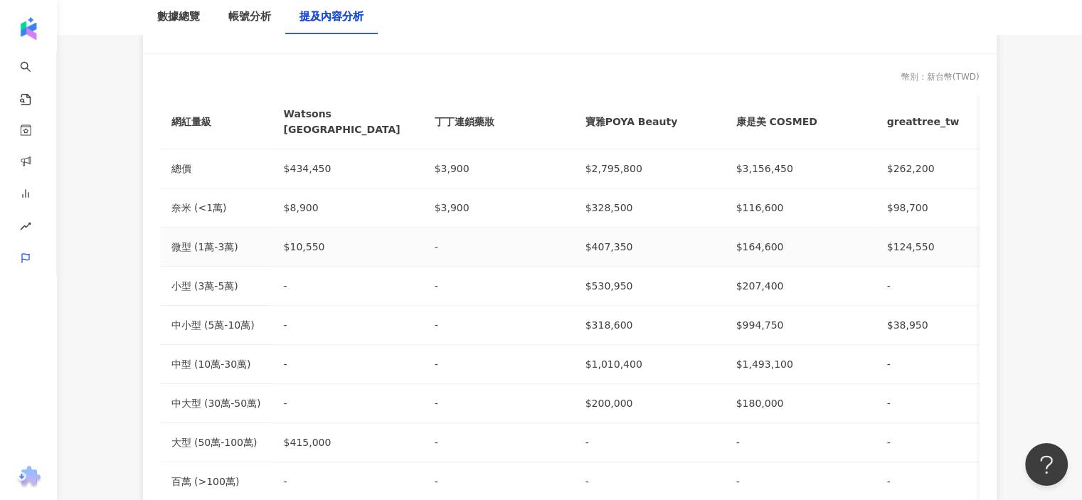
drag, startPoint x: 689, startPoint y: 232, endPoint x: 720, endPoint y: 214, distance: 36.0
click at [697, 239] on div "$407,350" at bounding box center [650, 247] width 128 height 16
click at [844, 189] on td "$116,600" at bounding box center [800, 208] width 151 height 39
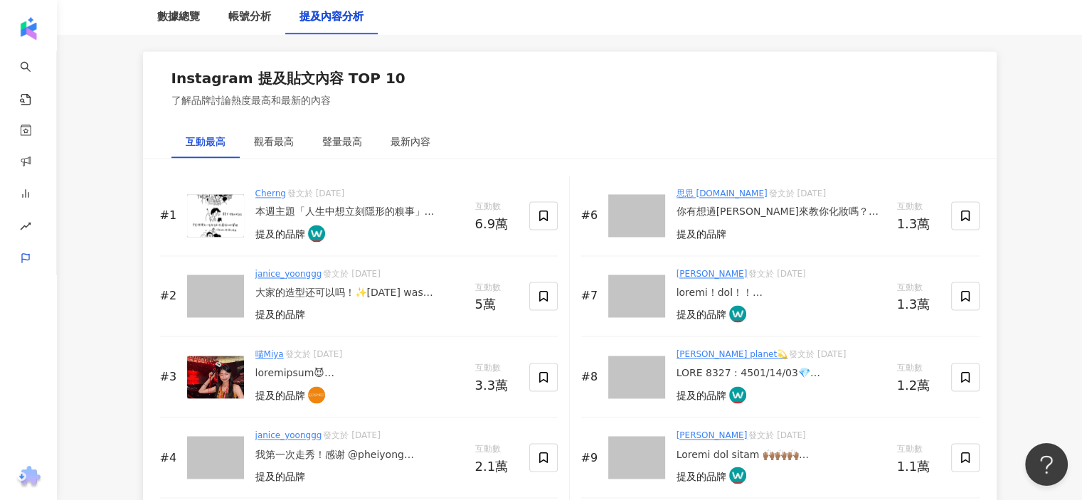
scroll to position [2277, 0]
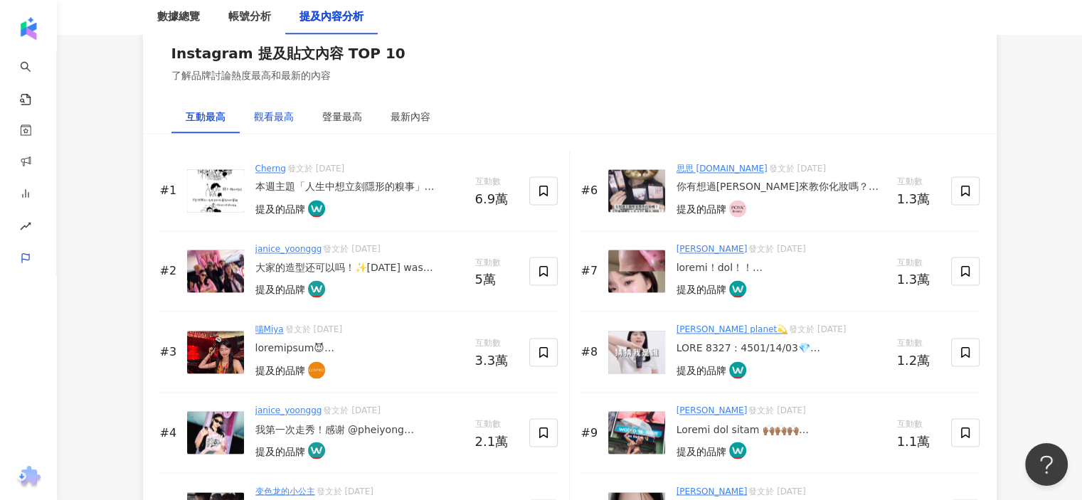
click at [284, 110] on div "觀看最高" at bounding box center [274, 117] width 40 height 16
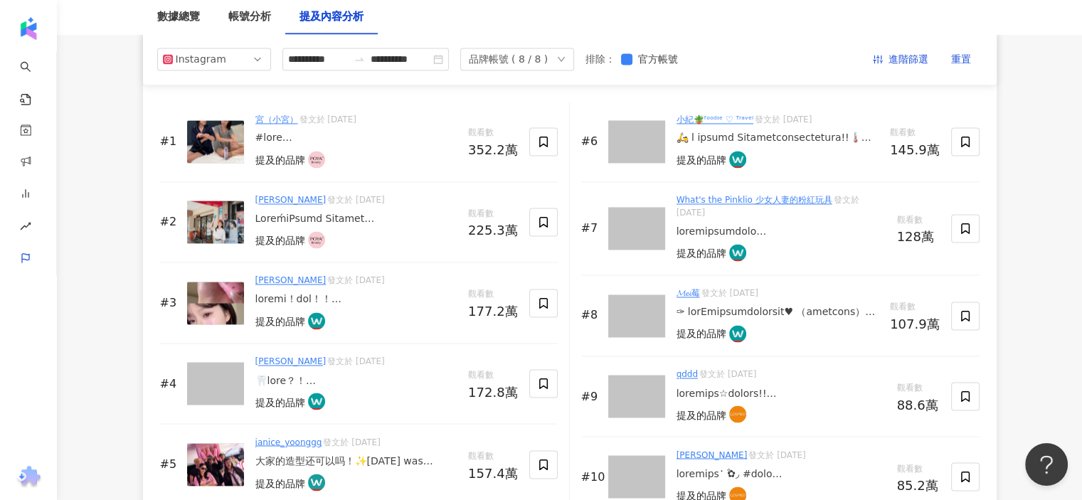
scroll to position [2063, 0]
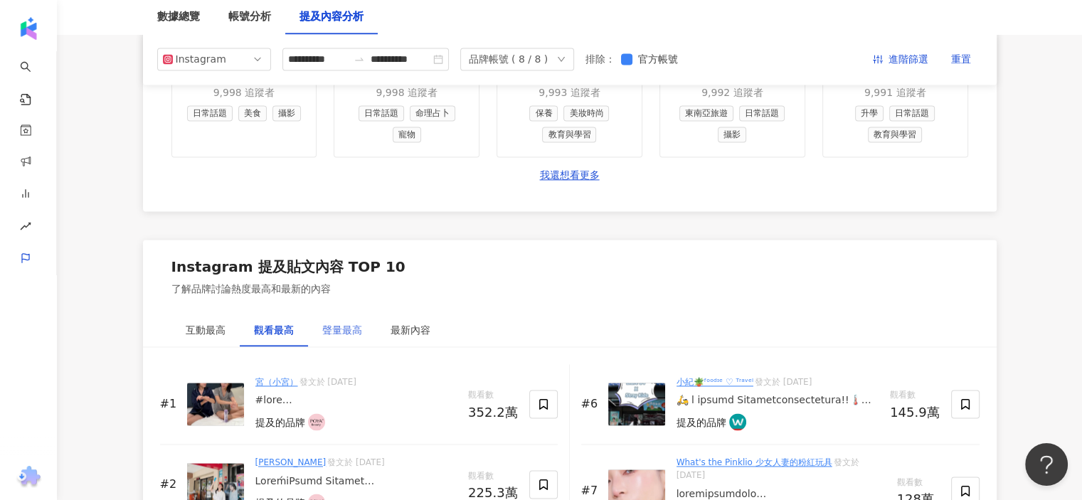
click at [307, 315] on div "互動最高 觀看最高 聲量最高 最新內容" at bounding box center [307, 330] width 273 height 33
click at [349, 322] on div "聲量最高" at bounding box center [342, 330] width 40 height 16
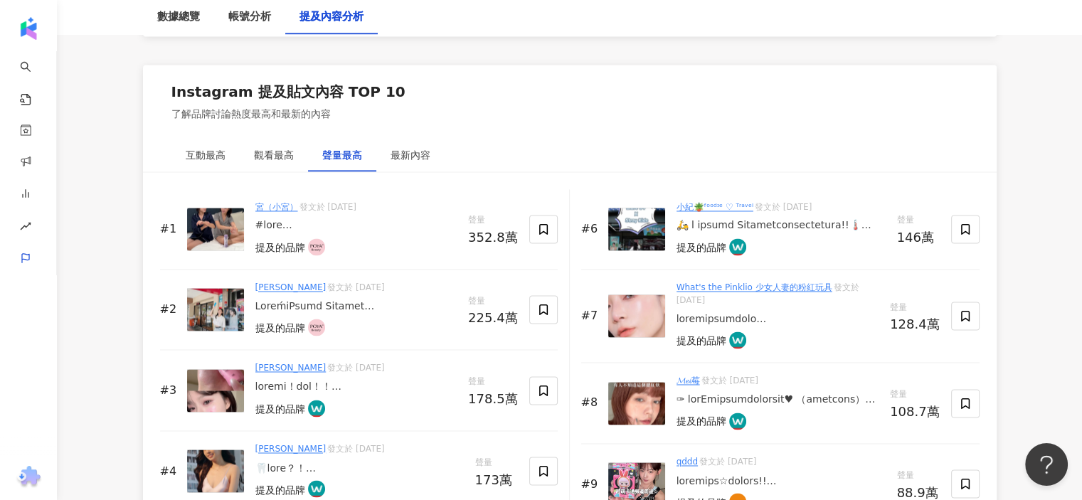
scroll to position [2348, 0]
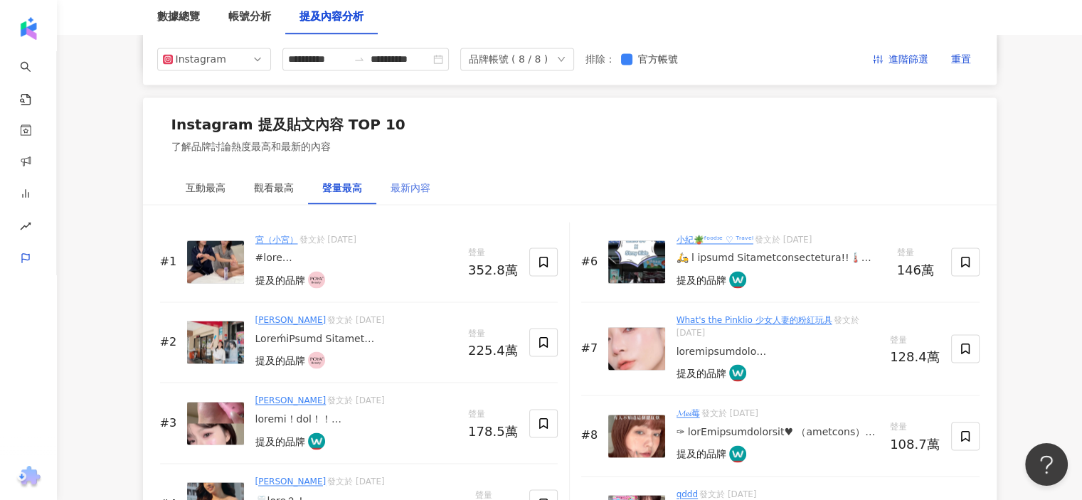
click at [408, 171] on div "最新內容" at bounding box center [410, 187] width 68 height 33
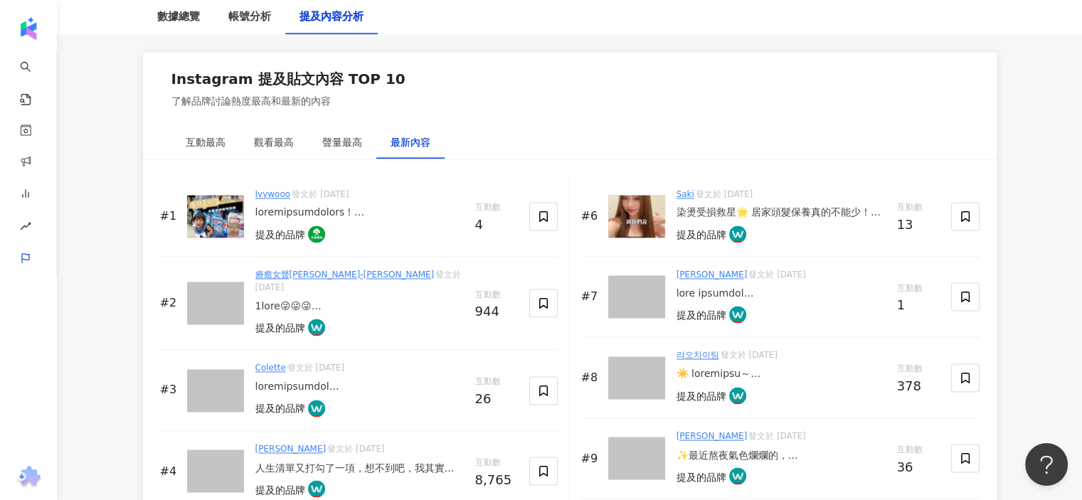
scroll to position [2277, 0]
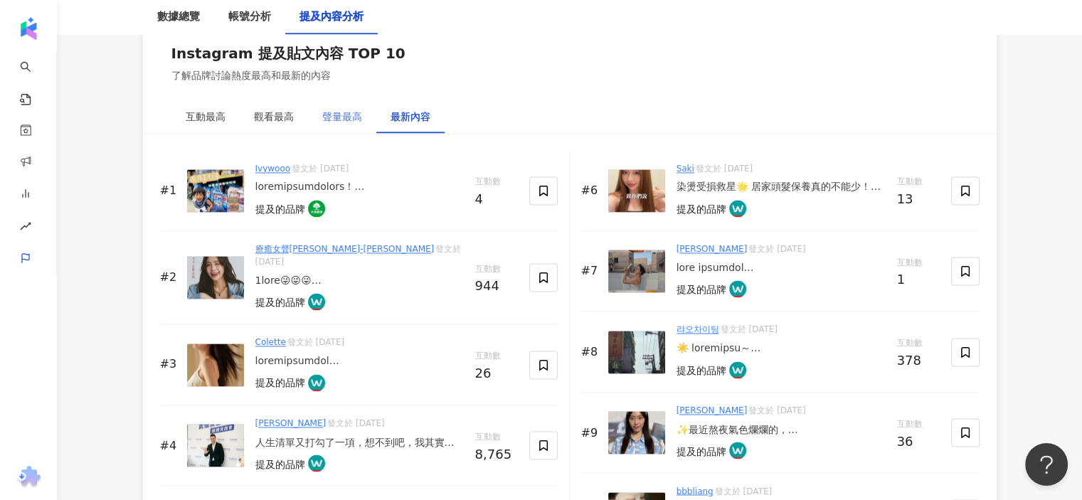
click at [342, 100] on div "聲量最高" at bounding box center [342, 116] width 68 height 33
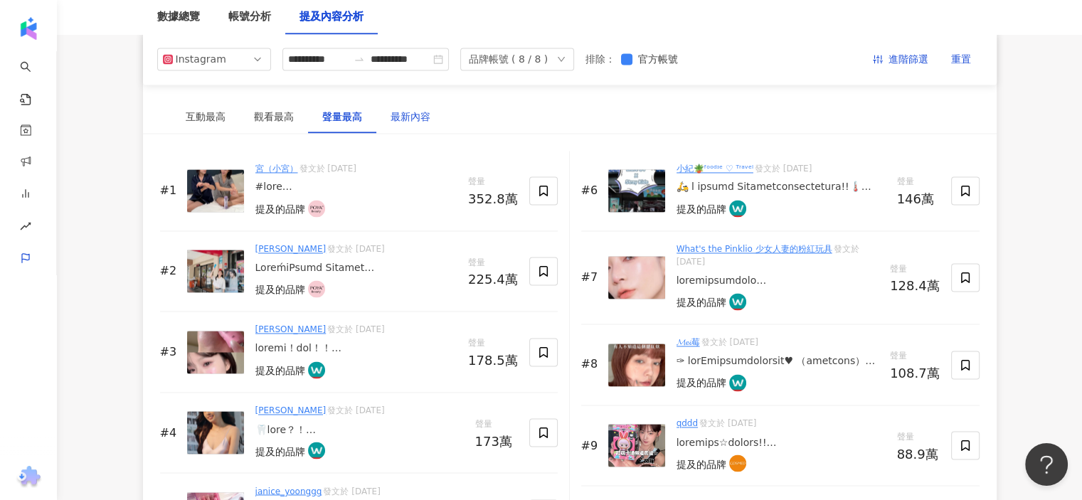
click at [403, 109] on div "最新內容" at bounding box center [411, 117] width 40 height 16
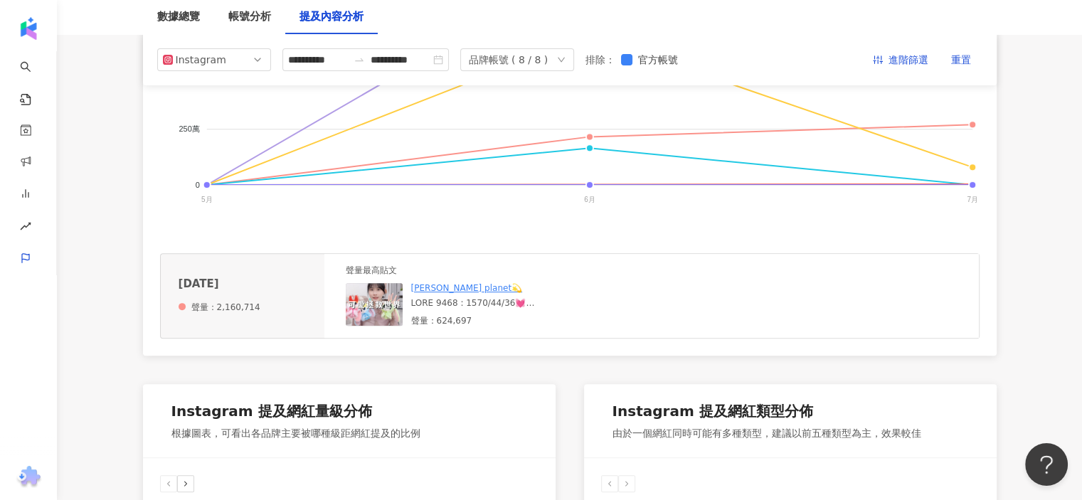
scroll to position [0, 0]
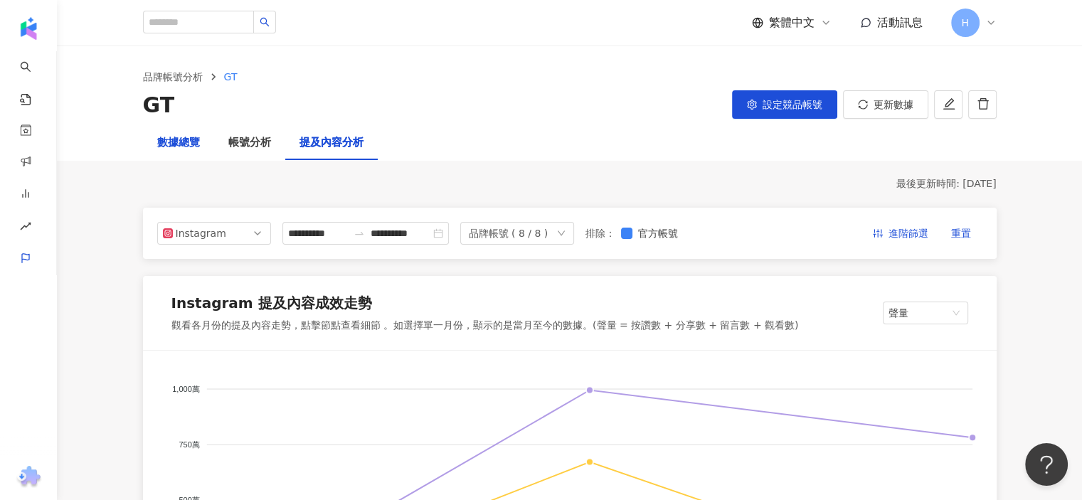
click at [183, 139] on div "數據總覽" at bounding box center [178, 142] width 43 height 17
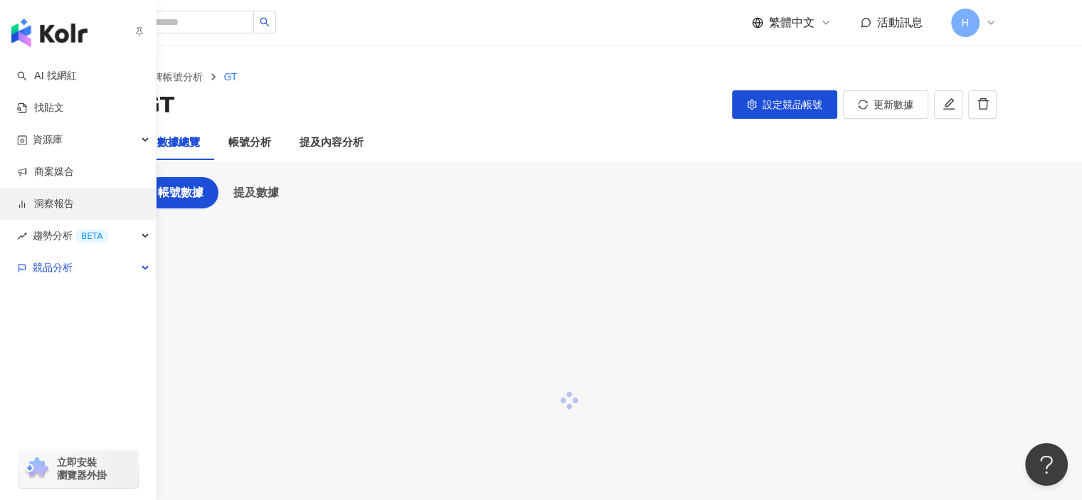
click at [73, 208] on link "洞察報告" at bounding box center [45, 204] width 57 height 14
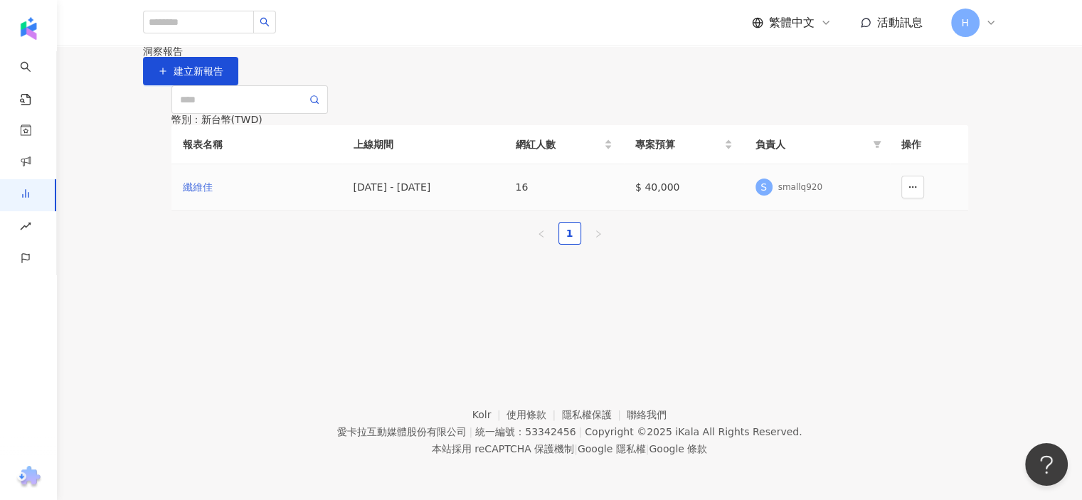
click at [201, 195] on div "纖維佳" at bounding box center [257, 187] width 148 height 16
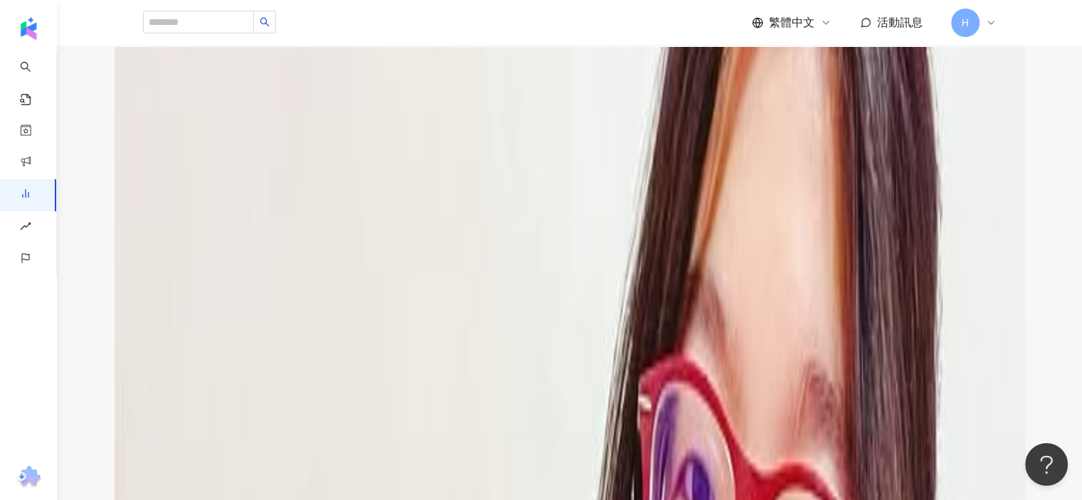
scroll to position [142, 0]
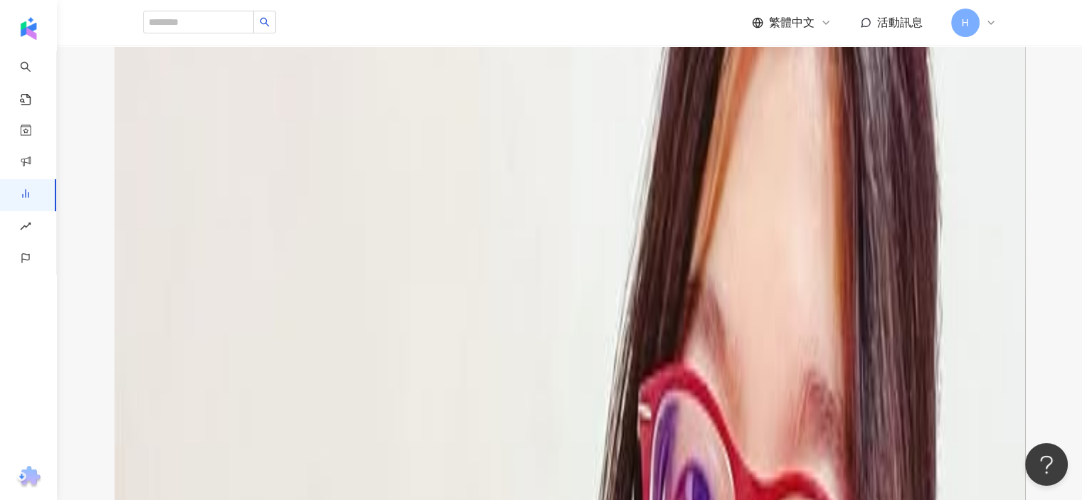
drag, startPoint x: 601, startPoint y: 203, endPoint x: 785, endPoint y: 301, distance: 208.8
click at [785, 301] on div "本報告分析在合作的整體趨勢方面，總共與16位網紅進行合作，製作3篇貼文，顯示出整體互動指標較為低迷。根據數據，按讚數共計309，互動數322，顯示出互動率僅為…" at bounding box center [570, 329] width 854 height 57
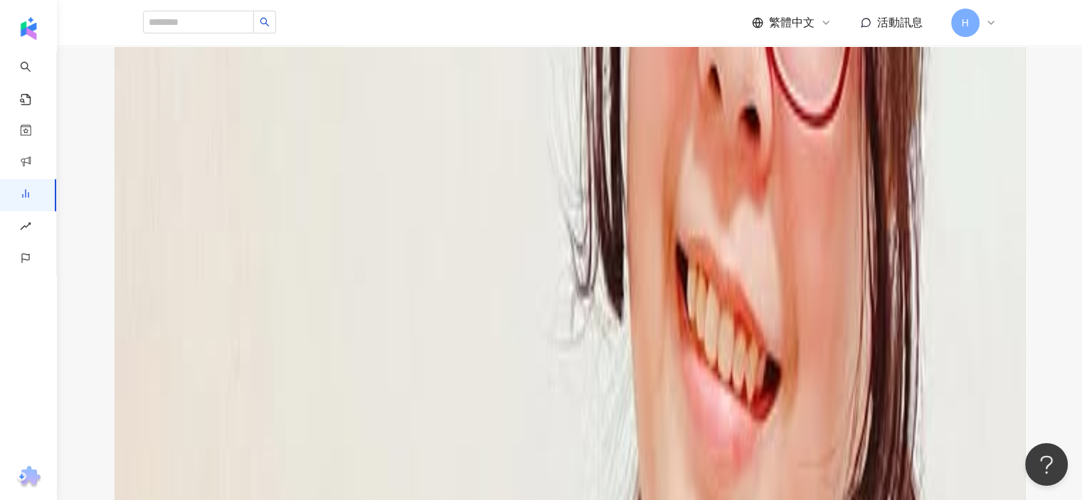
scroll to position [996, 0]
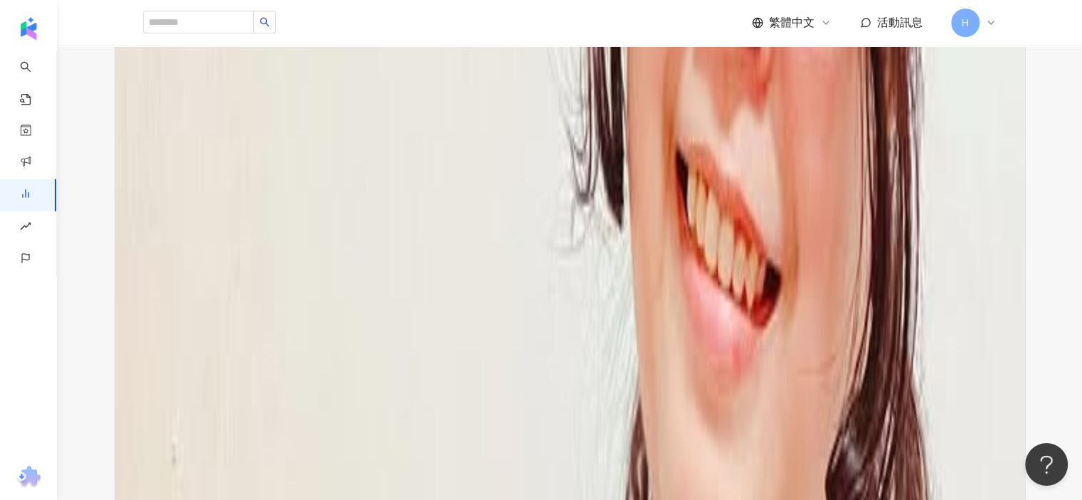
click at [228, 251] on icon "button" at bounding box center [222, 257] width 13 height 13
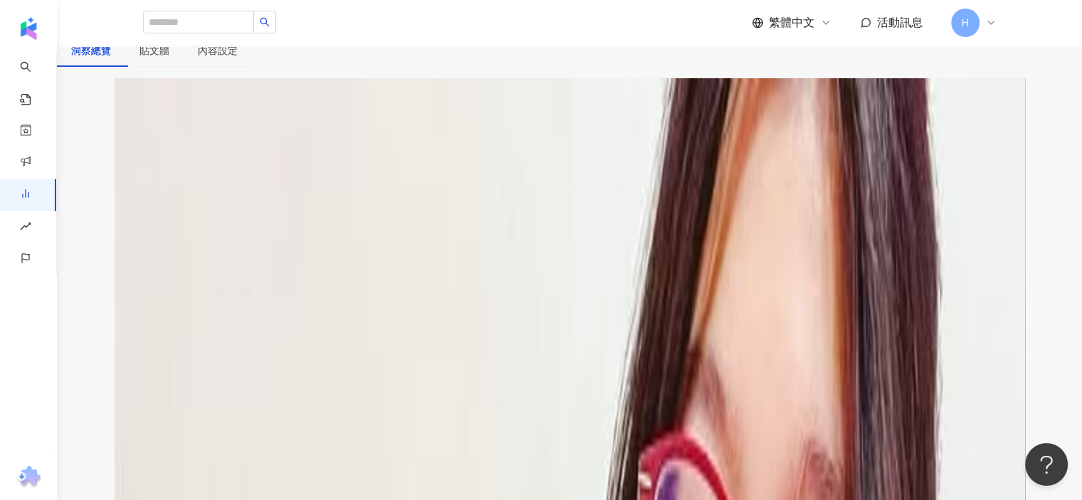
scroll to position [0, 0]
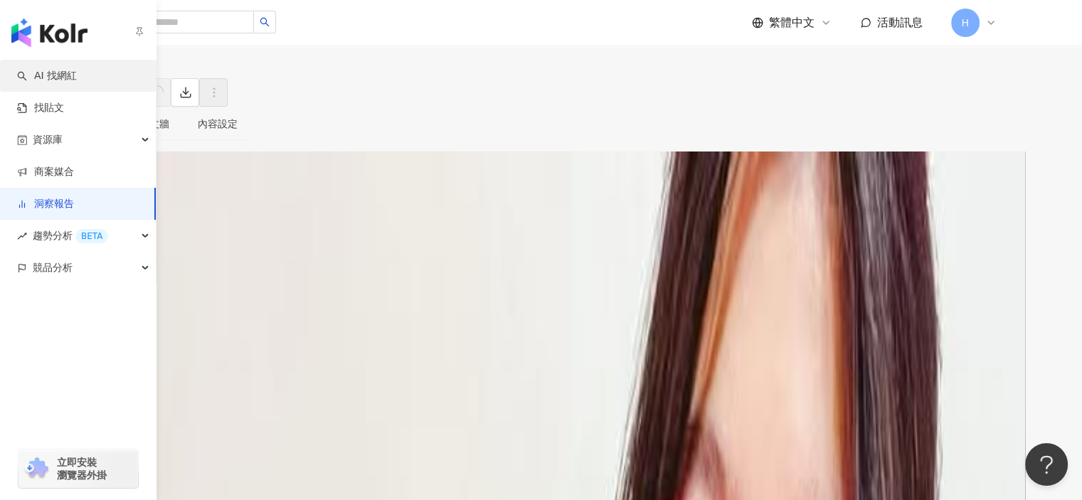
click at [31, 73] on link "AI 找網紅" at bounding box center [47, 76] width 60 height 14
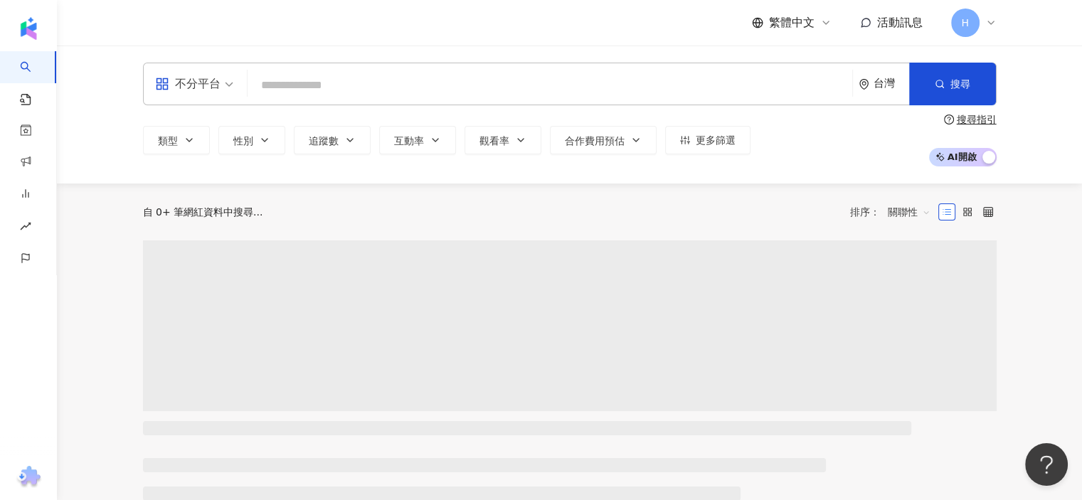
click at [291, 85] on input "search" at bounding box center [549, 85] width 593 height 27
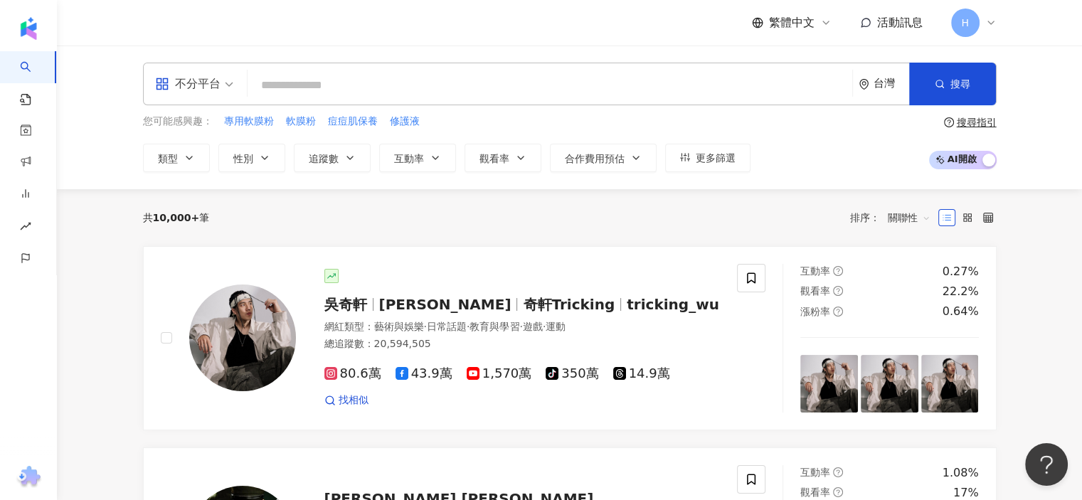
click at [291, 85] on input "search" at bounding box center [549, 85] width 593 height 27
click at [254, 348] on img at bounding box center [242, 338] width 107 height 107
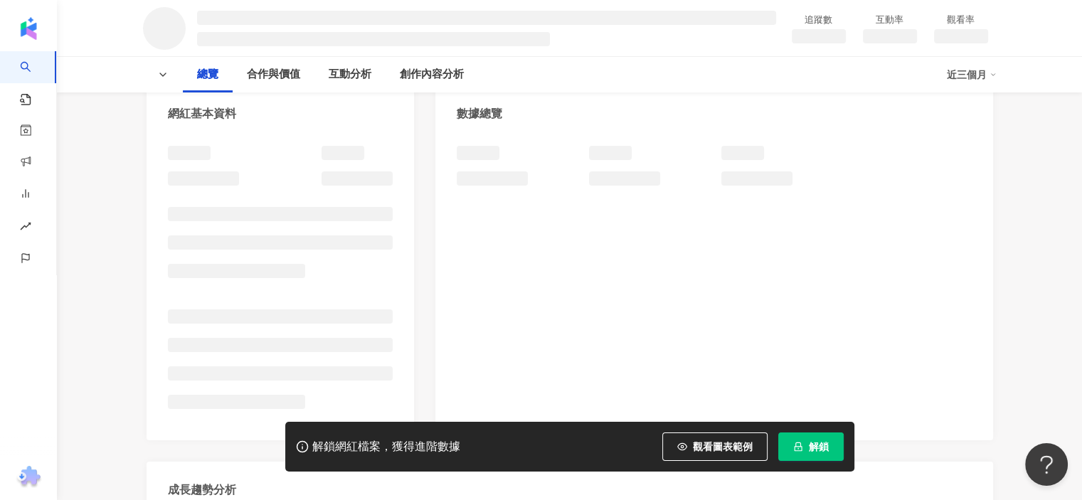
scroll to position [142, 0]
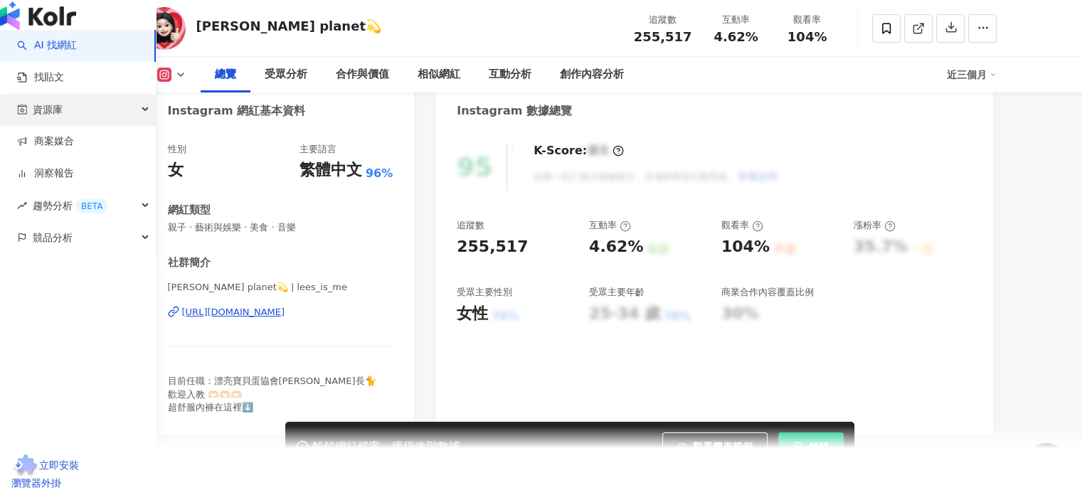
click at [120, 126] on div "資源庫" at bounding box center [78, 110] width 156 height 32
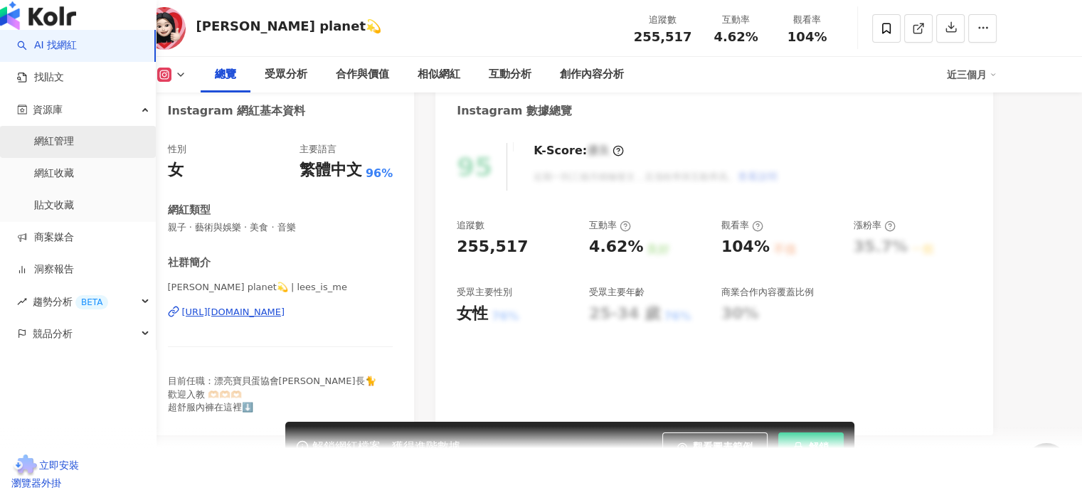
click at [74, 149] on link "網紅管理" at bounding box center [54, 141] width 40 height 14
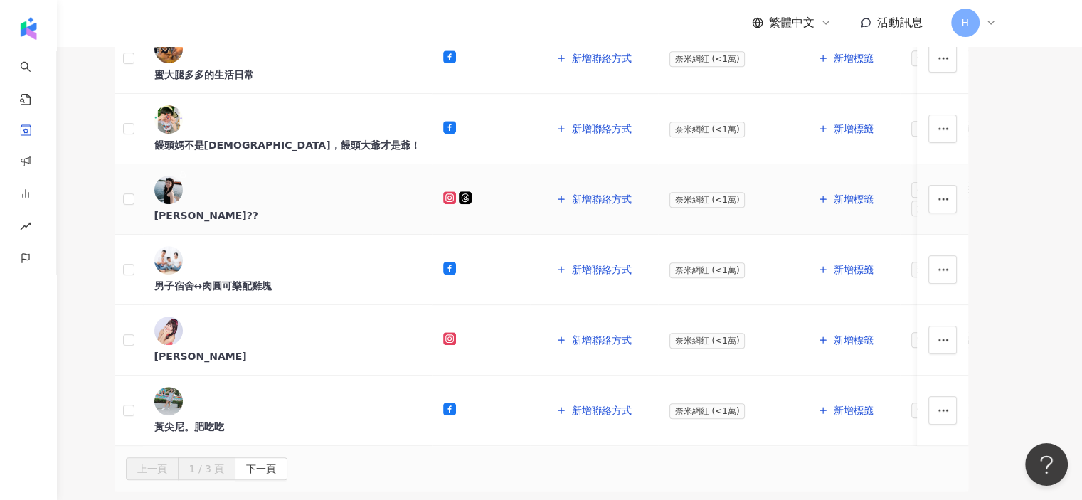
scroll to position [640, 0]
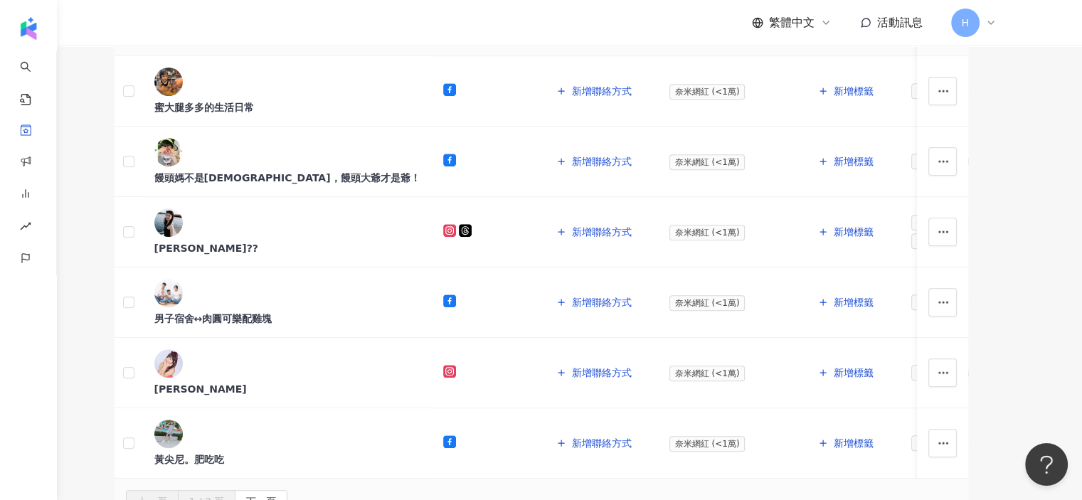
click at [253, 44] on div "林佳娜" at bounding box center [287, 37] width 266 height 14
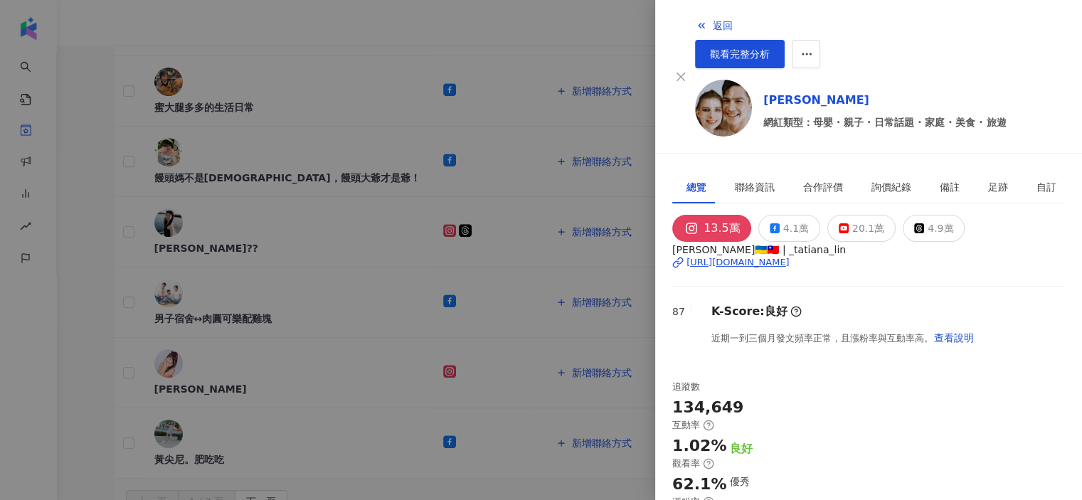
scroll to position [316, 0]
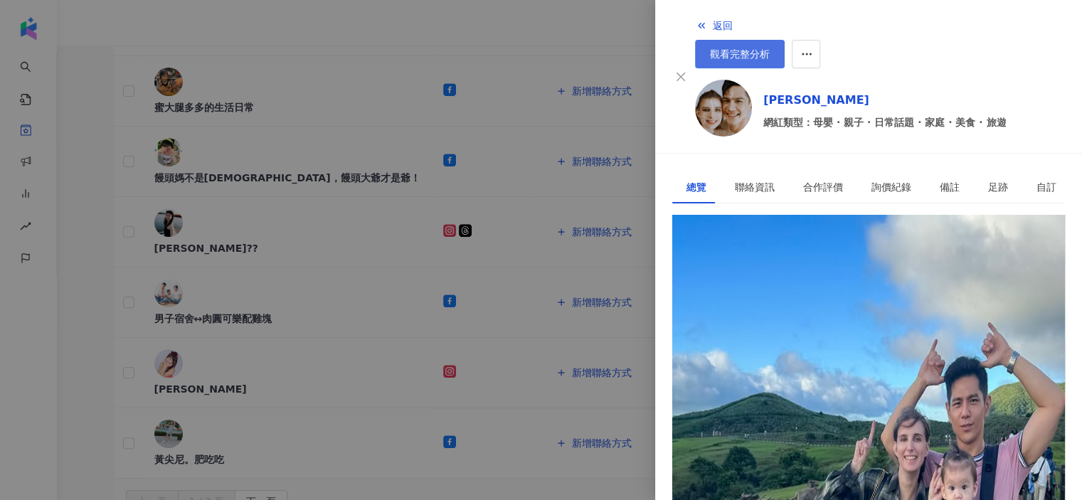
click at [785, 40] on link "觀看完整分析" at bounding box center [740, 54] width 90 height 28
click at [109, 317] on div at bounding box center [541, 250] width 1082 height 500
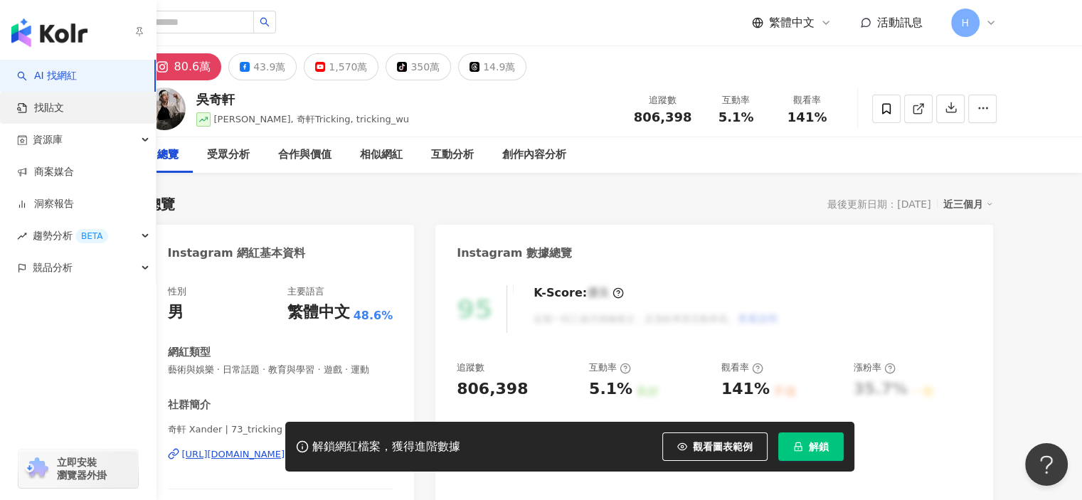
click at [48, 107] on link "找貼文" at bounding box center [40, 108] width 47 height 14
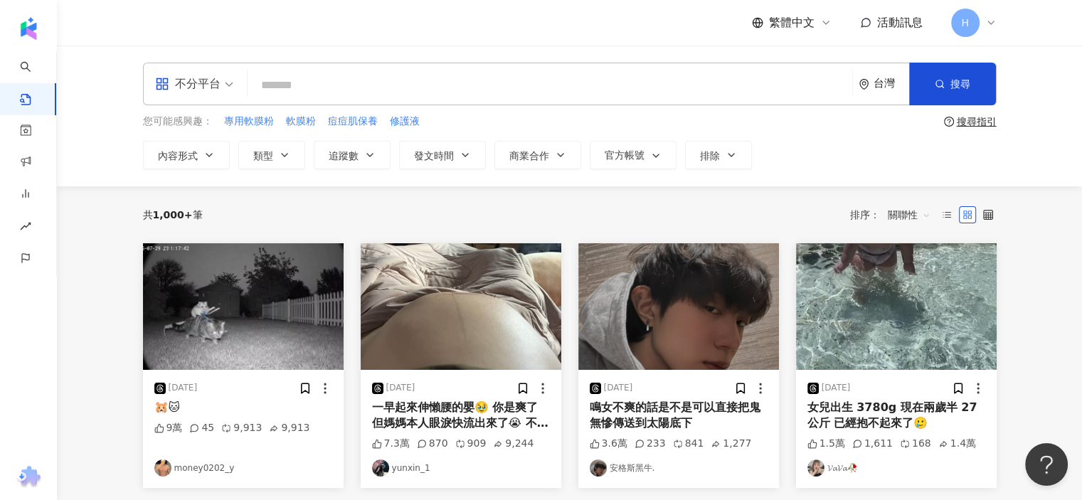
click at [218, 88] on div "不分平台" at bounding box center [187, 84] width 65 height 23
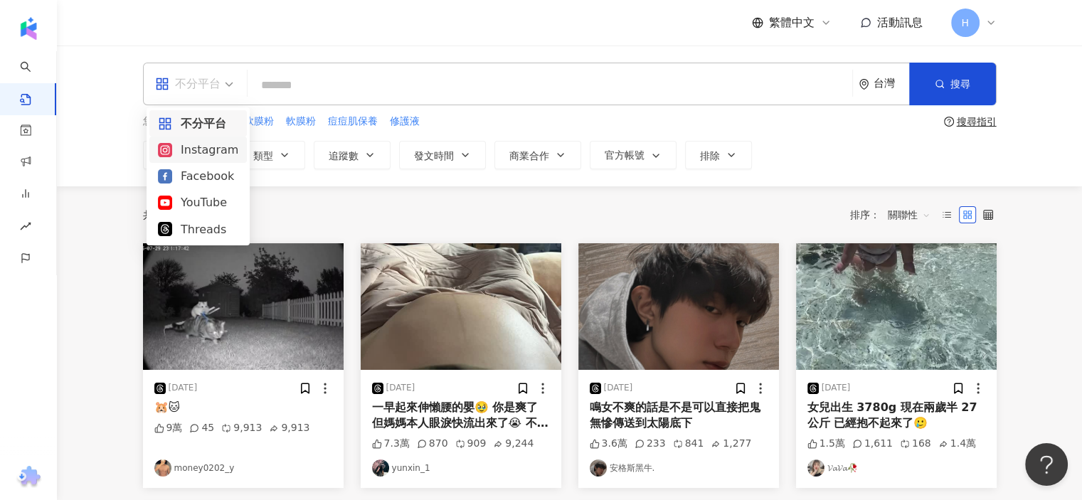
click at [196, 153] on div "Instagram" at bounding box center [198, 150] width 80 height 18
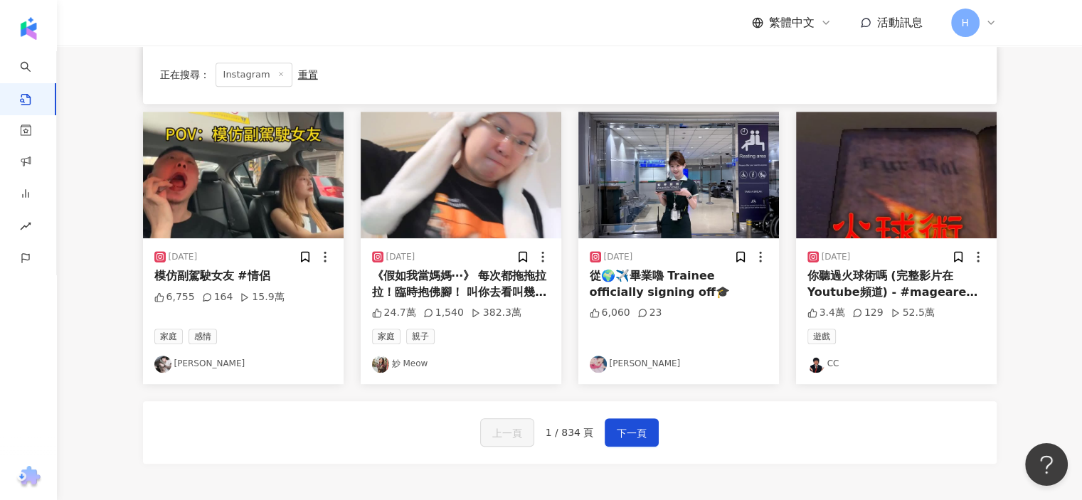
scroll to position [711, 0]
click at [610, 212] on img at bounding box center [678, 174] width 201 height 127
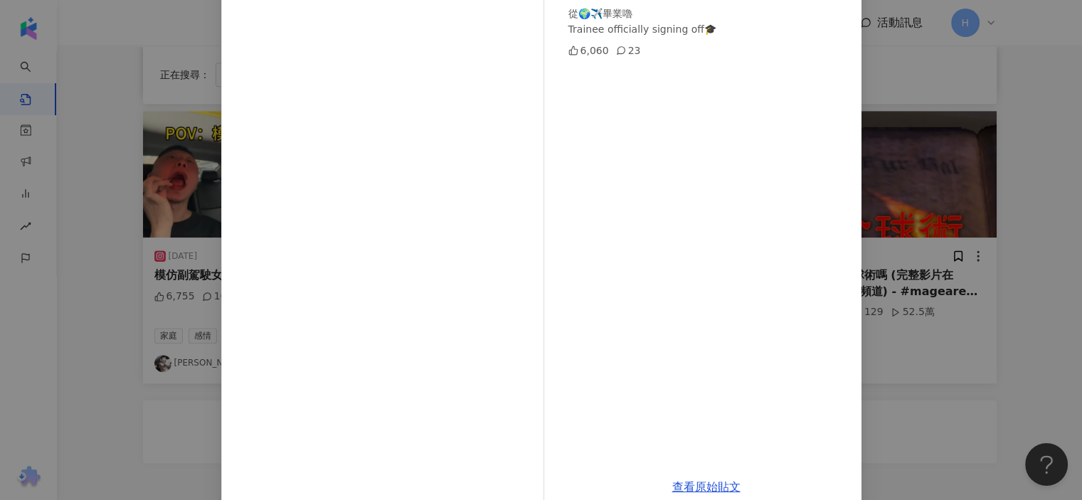
scroll to position [142, 0]
click at [1025, 290] on div "[PERSON_NAME] [DATE] 從🌍✈️畢業嚕 Trainee officially signing off🎓 6,060 23 查看原始貼文" at bounding box center [541, 250] width 1082 height 500
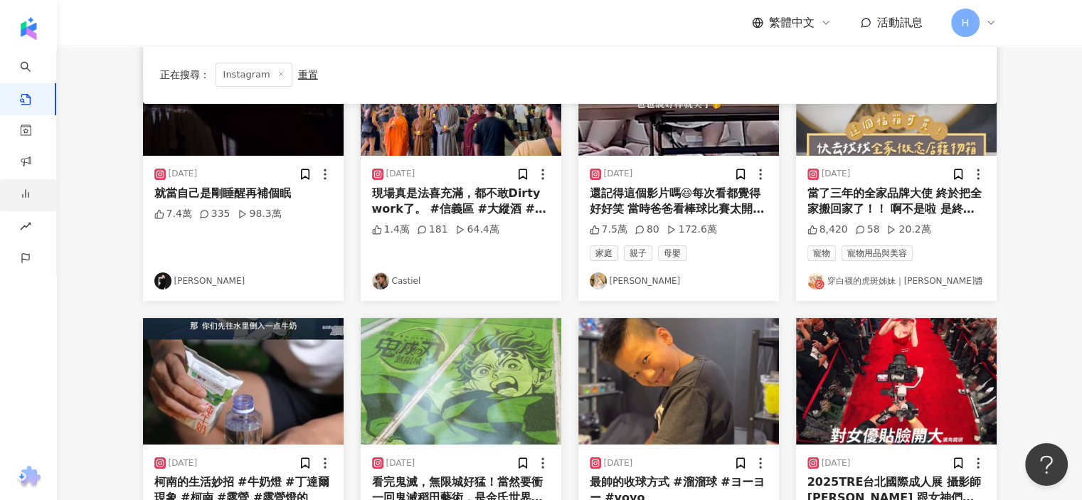
scroll to position [213, 0]
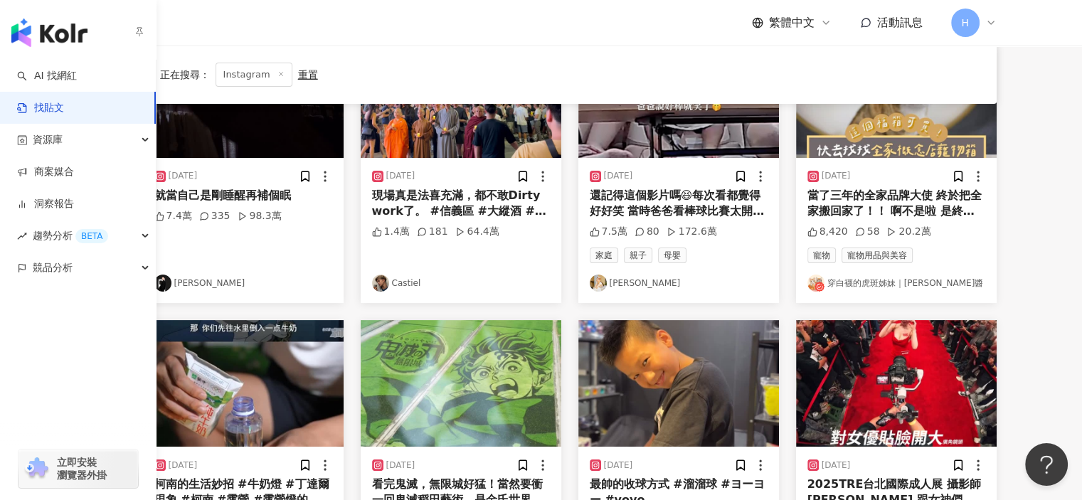
click at [75, 38] on img "button" at bounding box center [49, 32] width 76 height 28
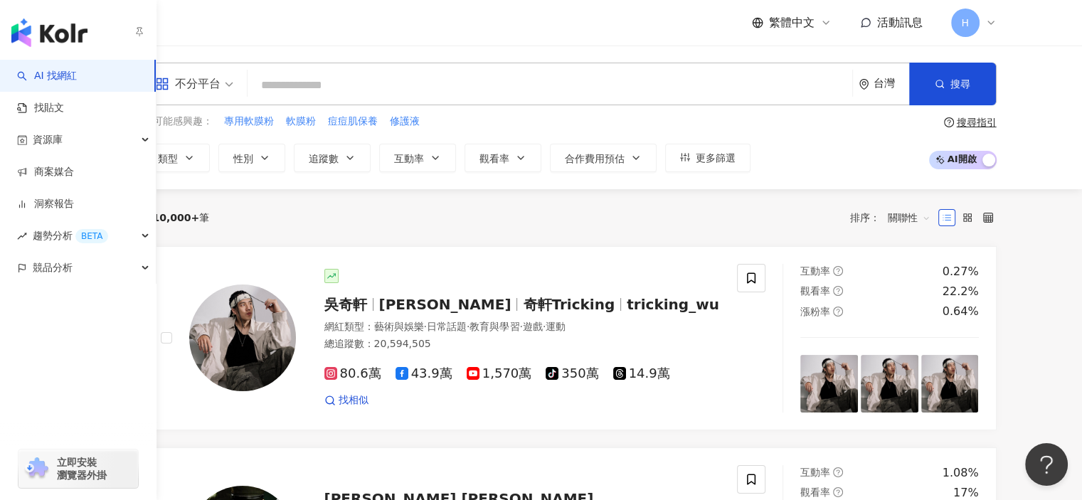
click at [77, 473] on span "立即安裝 瀏覽器外掛" at bounding box center [82, 469] width 50 height 26
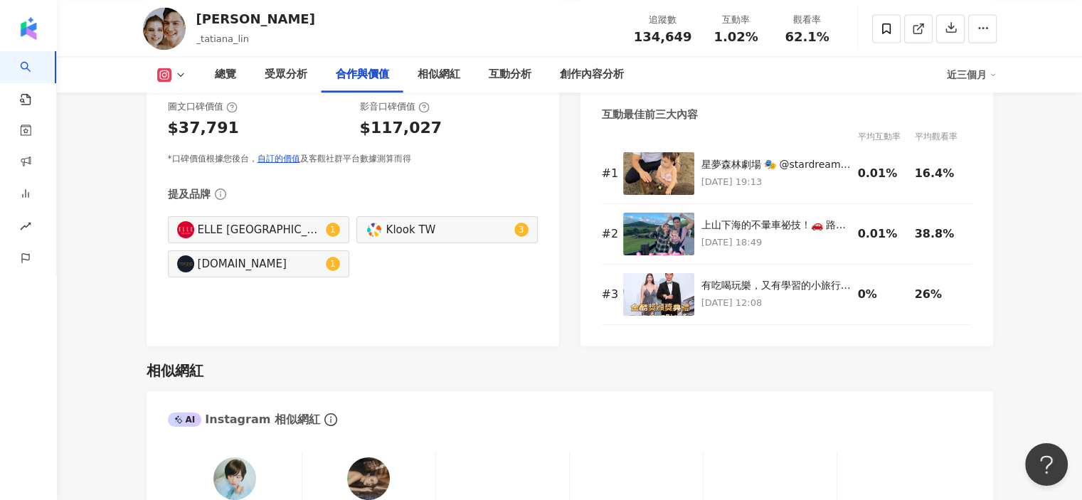
scroll to position [1921, 0]
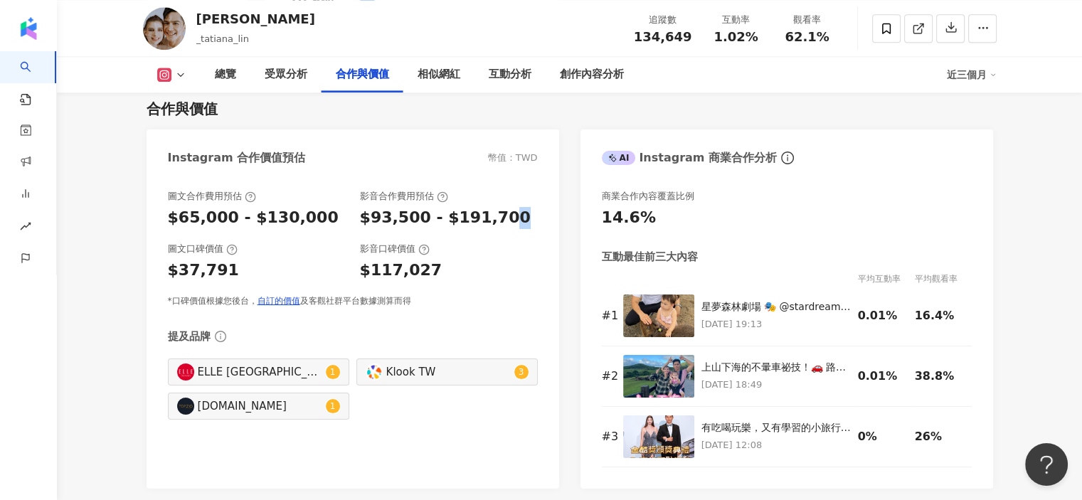
drag, startPoint x: 512, startPoint y: 213, endPoint x: 497, endPoint y: 216, distance: 15.9
click at [497, 216] on div "$93,500 - $191,700" at bounding box center [449, 218] width 178 height 22
drag, startPoint x: 438, startPoint y: 273, endPoint x: 350, endPoint y: 258, distance: 88.8
click at [350, 258] on div "圖文口碑價值 $37,791 影音口碑價值 $117,027" at bounding box center [353, 262] width 370 height 38
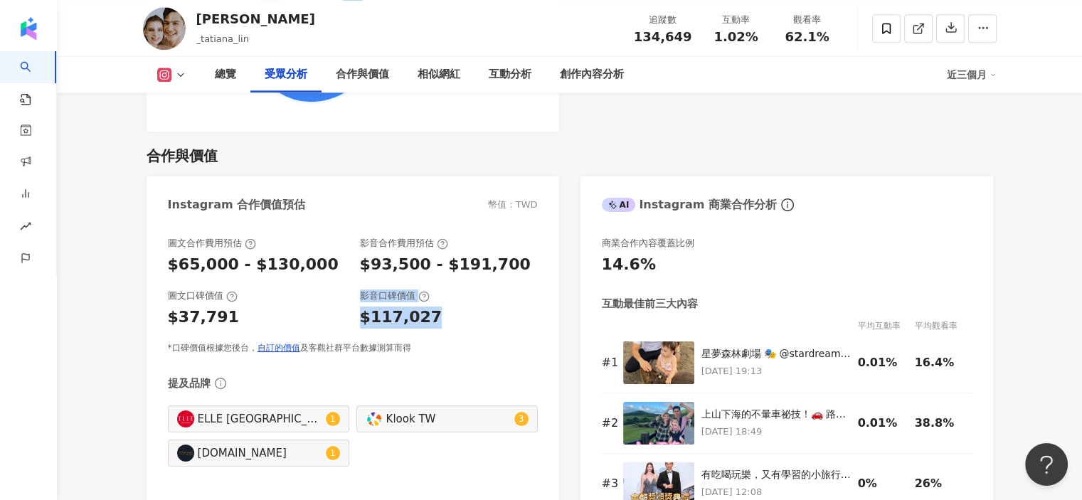
scroll to position [1850, 0]
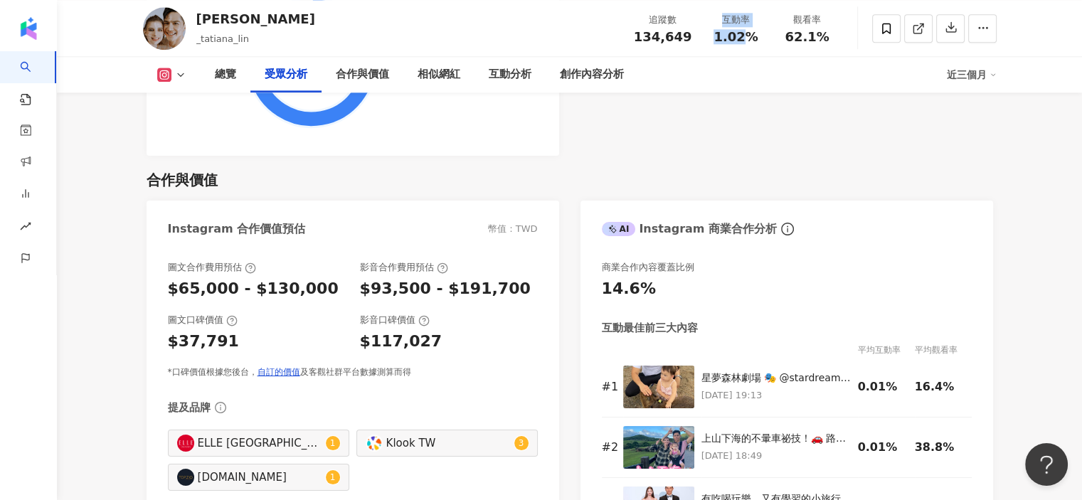
drag, startPoint x: 747, startPoint y: 39, endPoint x: 686, endPoint y: 2, distance: 71.5
click at [674, 42] on div "追蹤數 134,649 互動率 1.02% 觀看率 62.1%" at bounding box center [734, 28] width 218 height 42
